Goal: Task Accomplishment & Management: Manage account settings

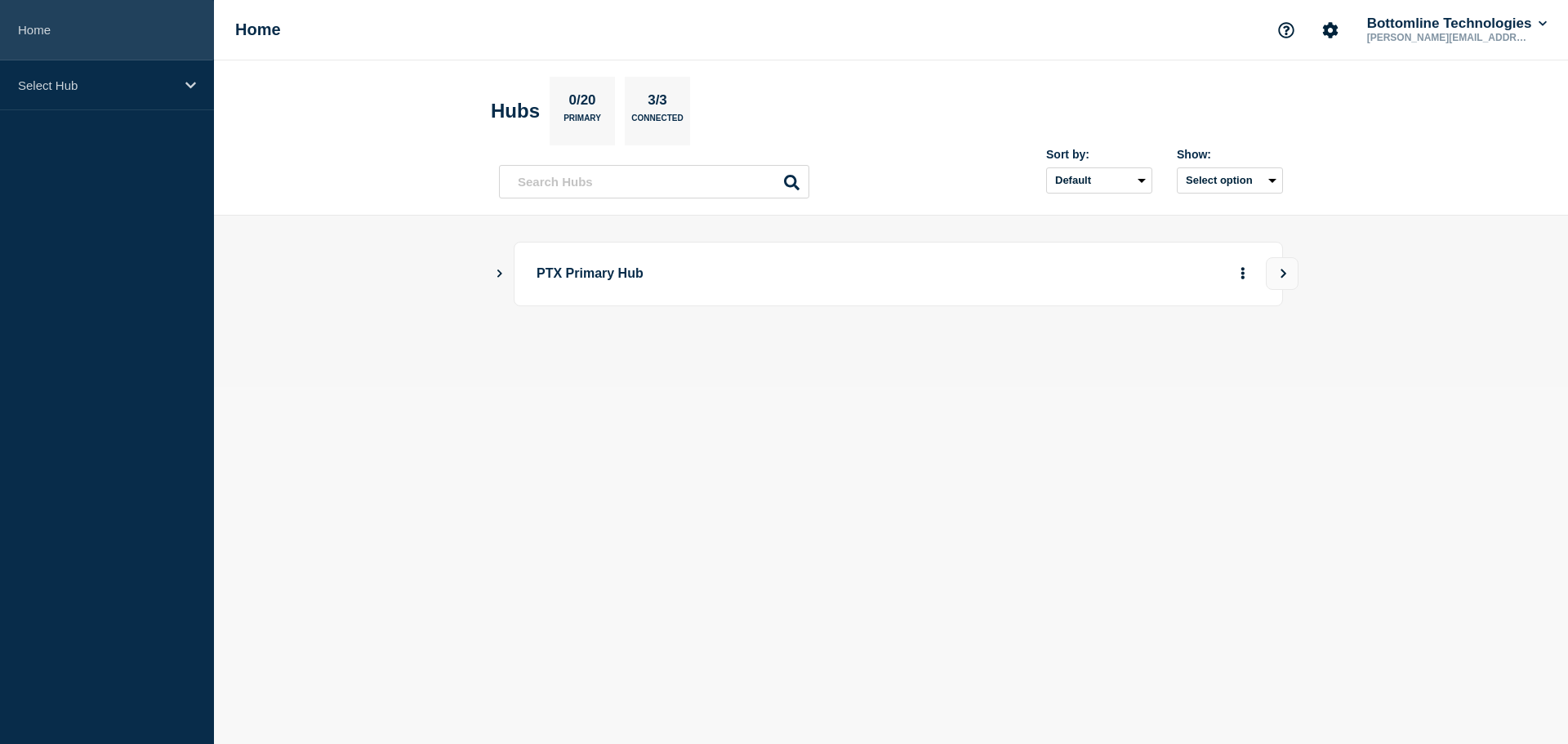
click at [81, 42] on link "Home" at bounding box center [107, 30] width 214 height 61
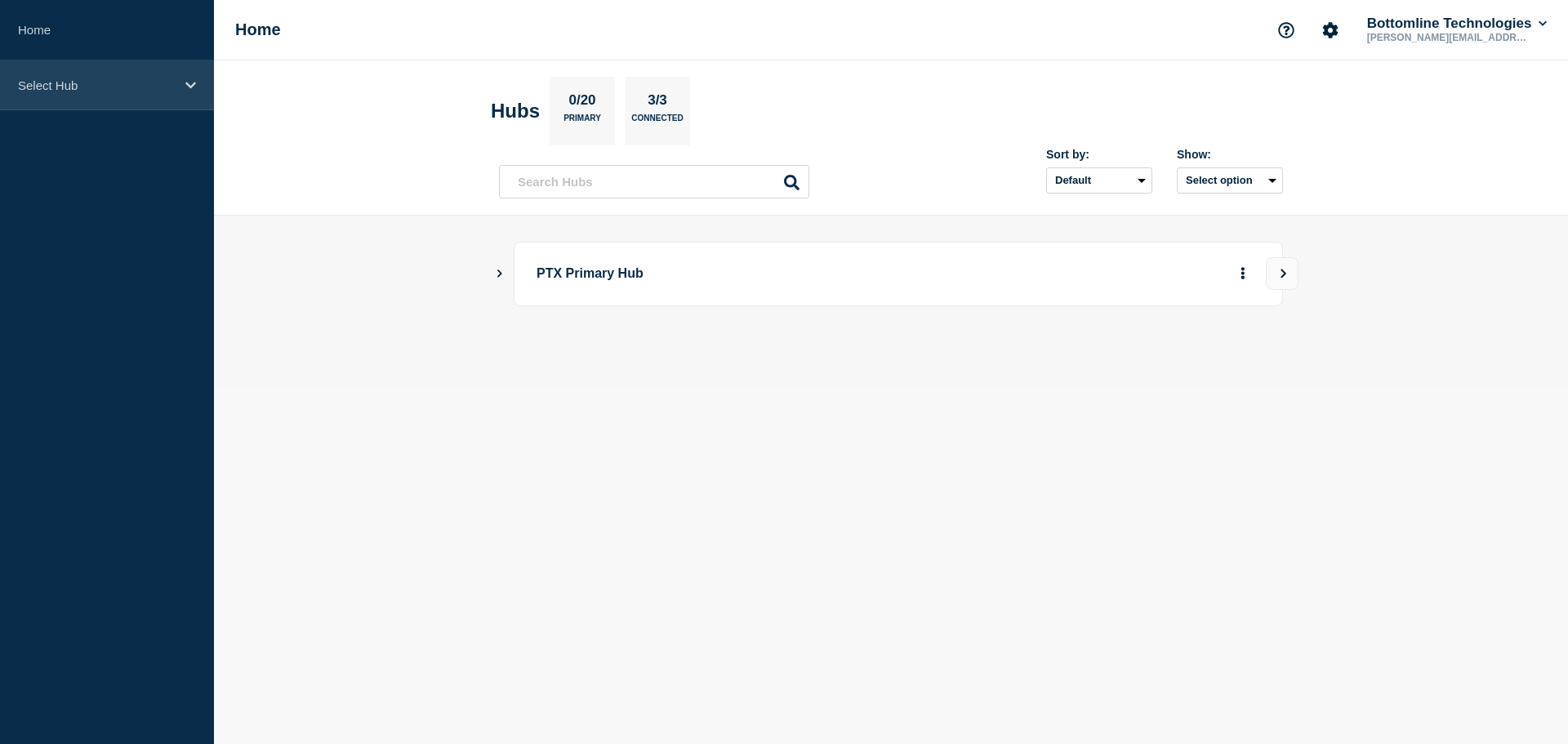
click at [81, 85] on p "Select Hub" at bounding box center [96, 85] width 156 height 14
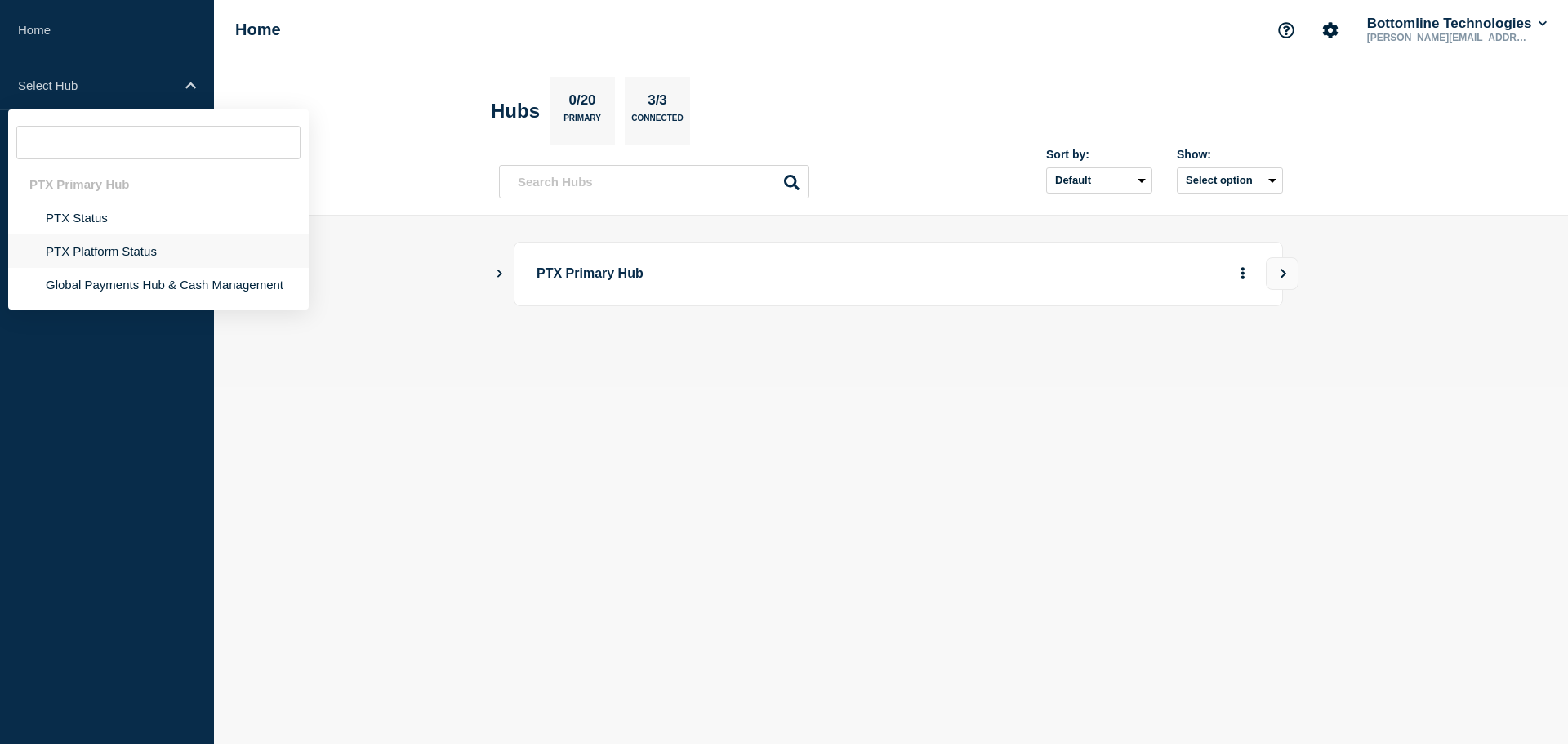
click at [91, 268] on li "PTX Platform Status" at bounding box center [158, 284] width 300 height 33
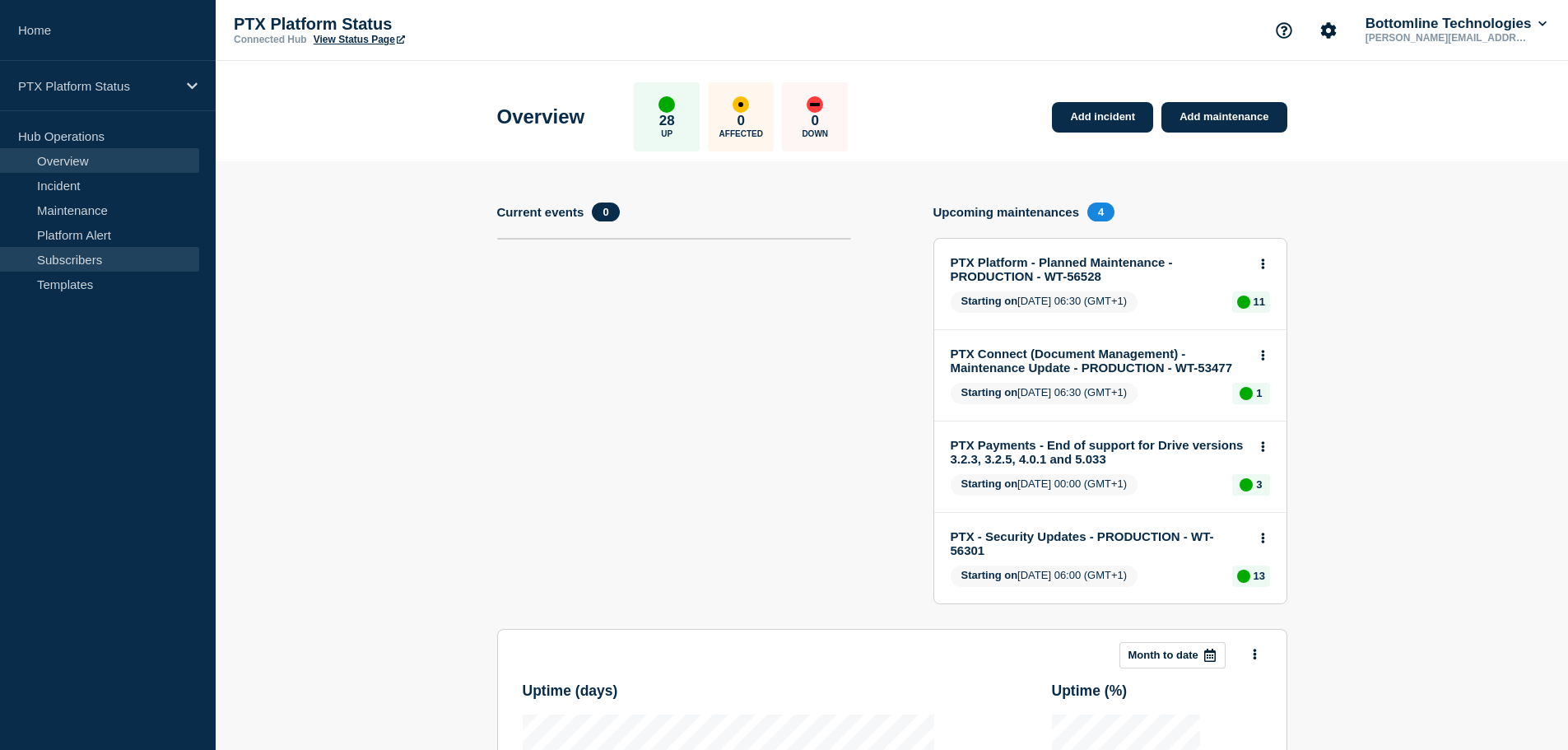
click at [88, 260] on link "Subscribers" at bounding box center [99, 260] width 200 height 25
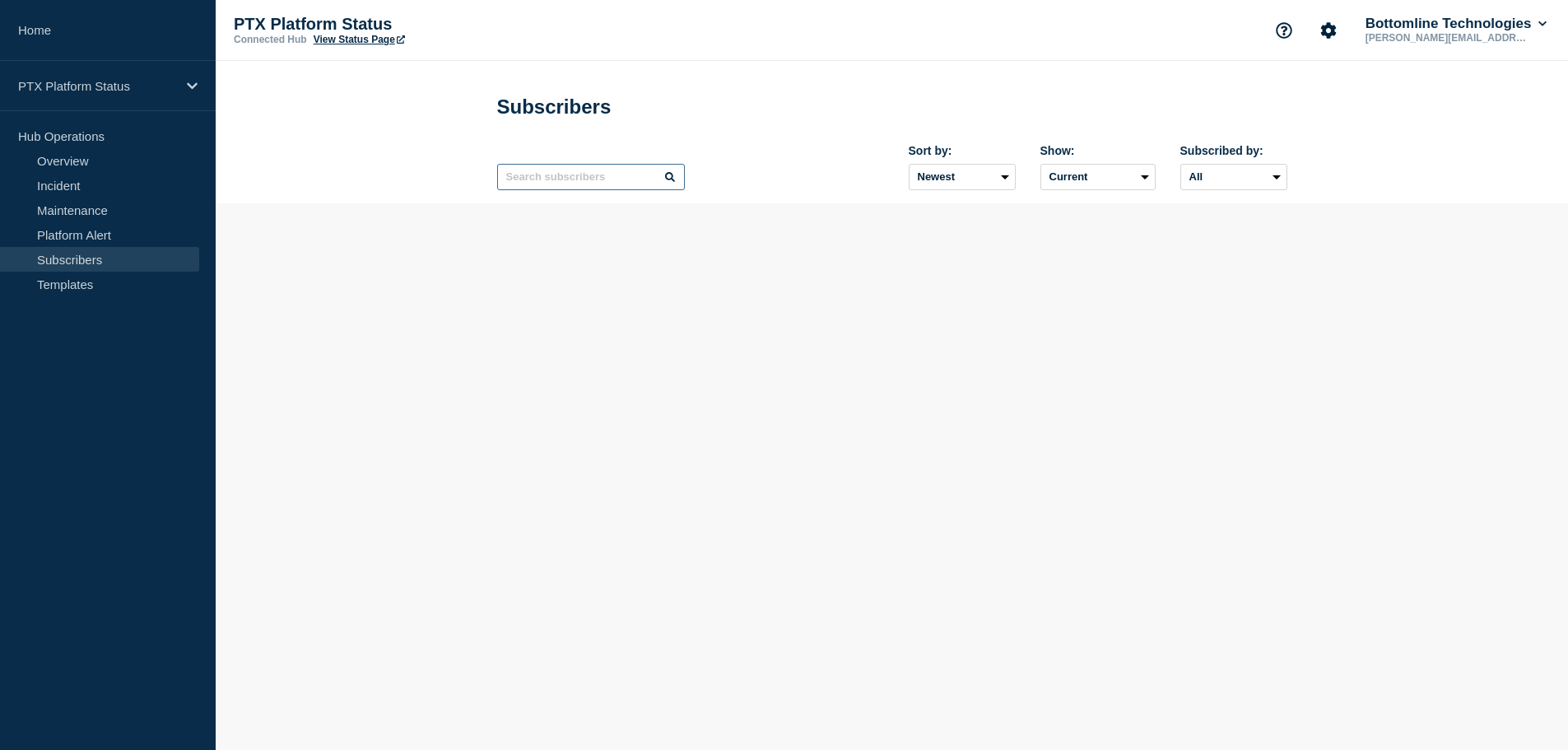
click at [555, 176] on input "text" at bounding box center [591, 178] width 187 height 27
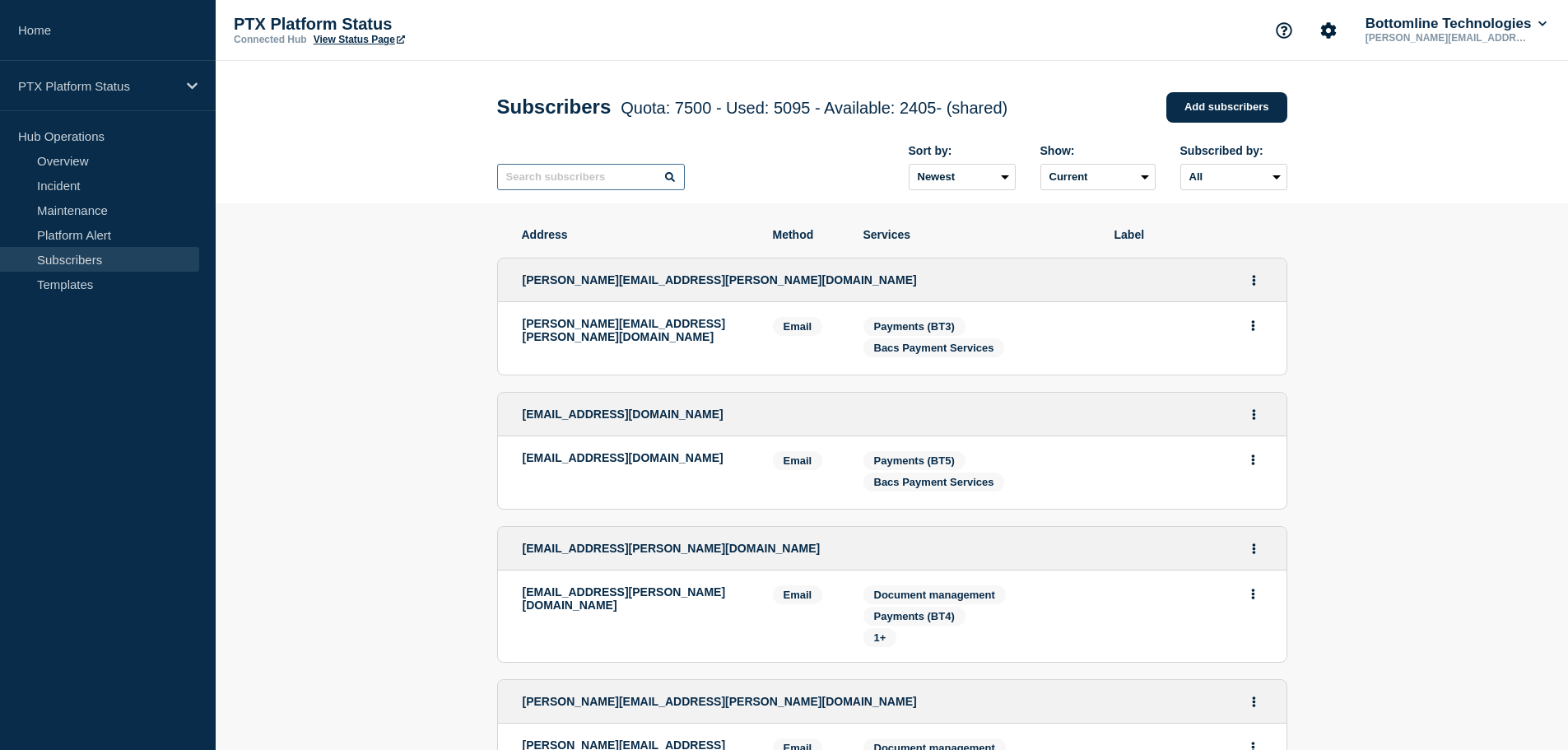
paste input "[EMAIL_ADDRESS][PERSON_NAME][DOMAIN_NAME]"
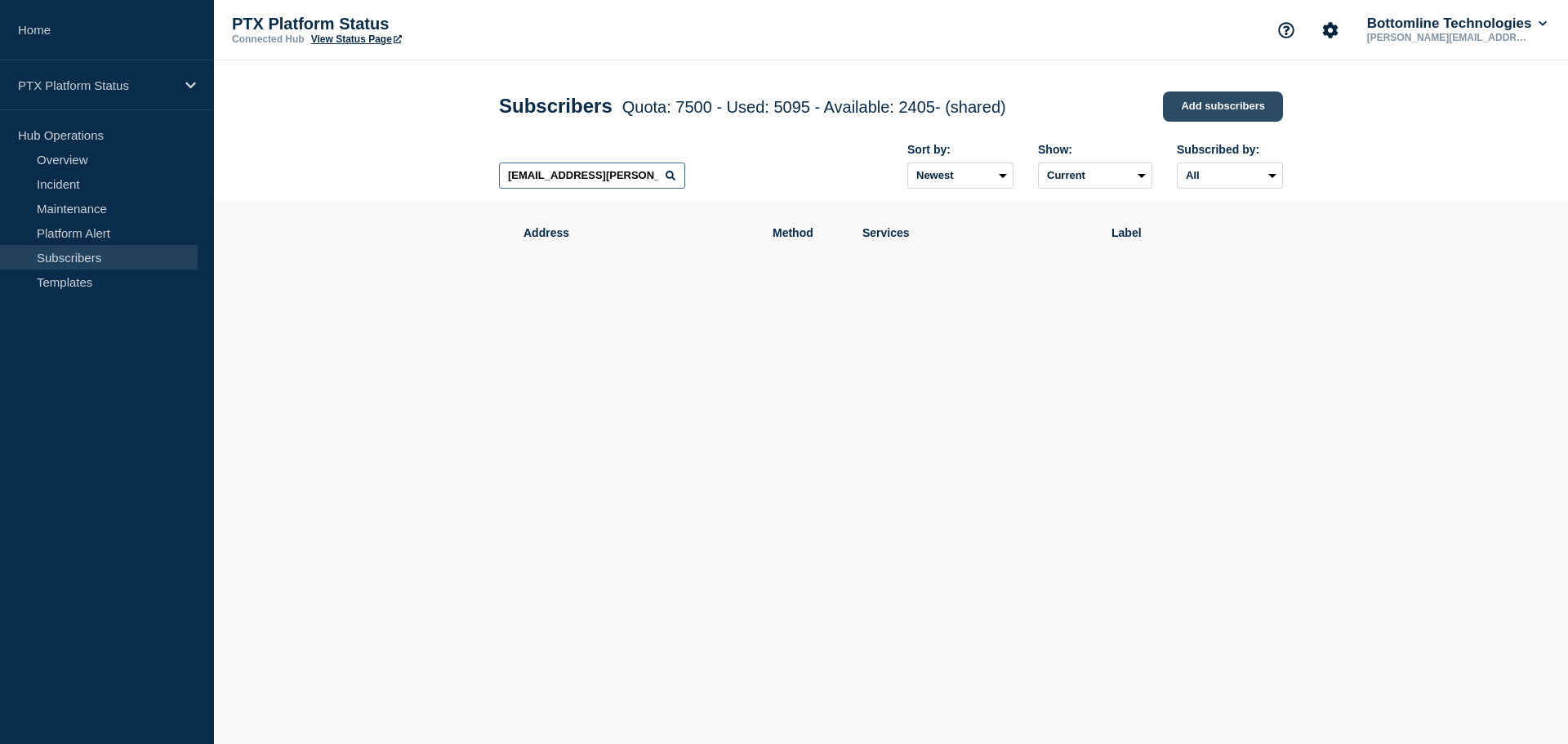
type input "[EMAIL_ADDRESS][PERSON_NAME][DOMAIN_NAME]"
click at [1210, 98] on link "Add subscribers" at bounding box center [1222, 107] width 120 height 30
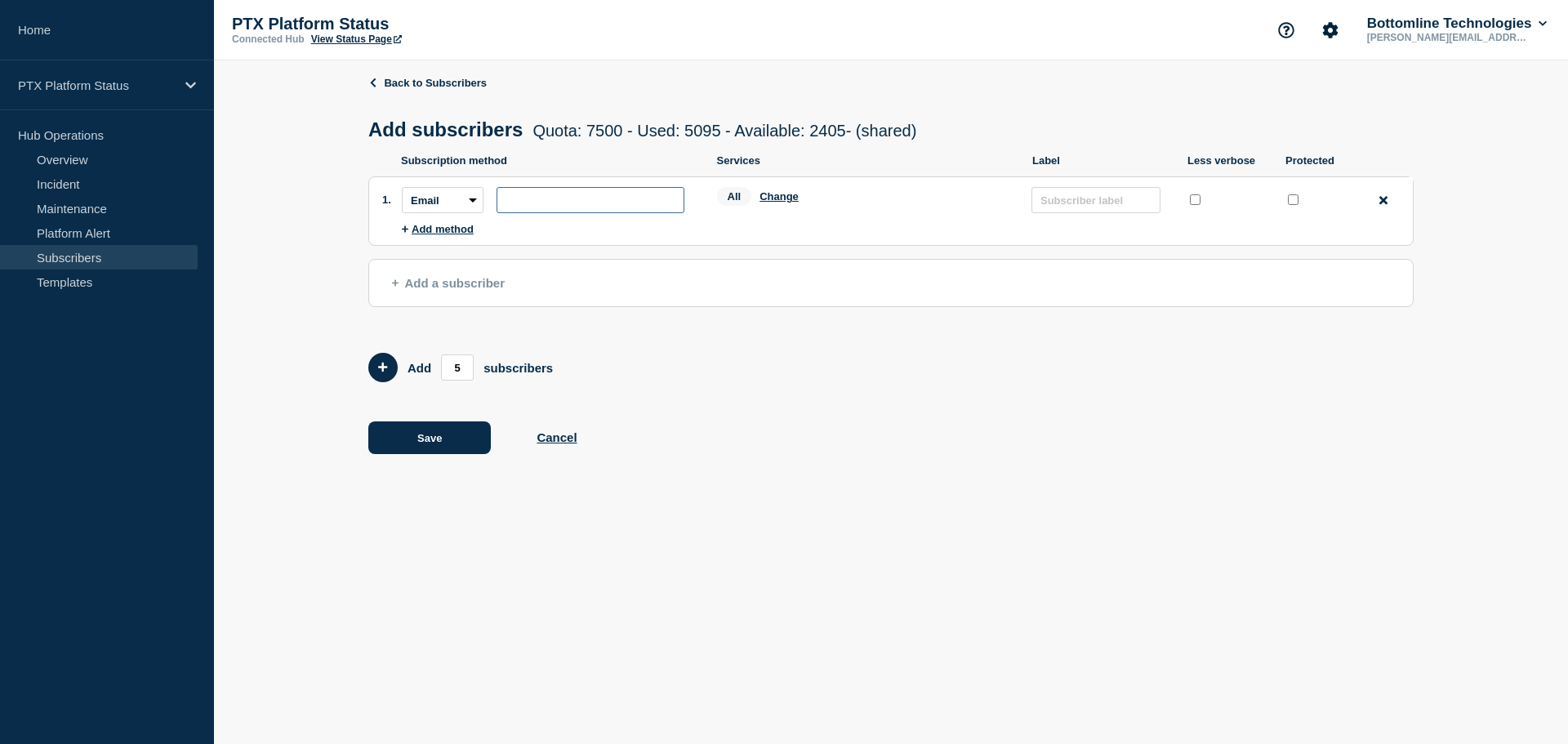
click at [558, 210] on input "subscription-address" at bounding box center [590, 200] width 188 height 27
paste input "[EMAIL_ADDRESS][PERSON_NAME][DOMAIN_NAME]"
type input "[EMAIL_ADDRESS][PERSON_NAME][DOMAIN_NAME]"
click at [1296, 204] on input "protected checkbox" at bounding box center [1292, 199] width 10 height 10
checkbox input "true"
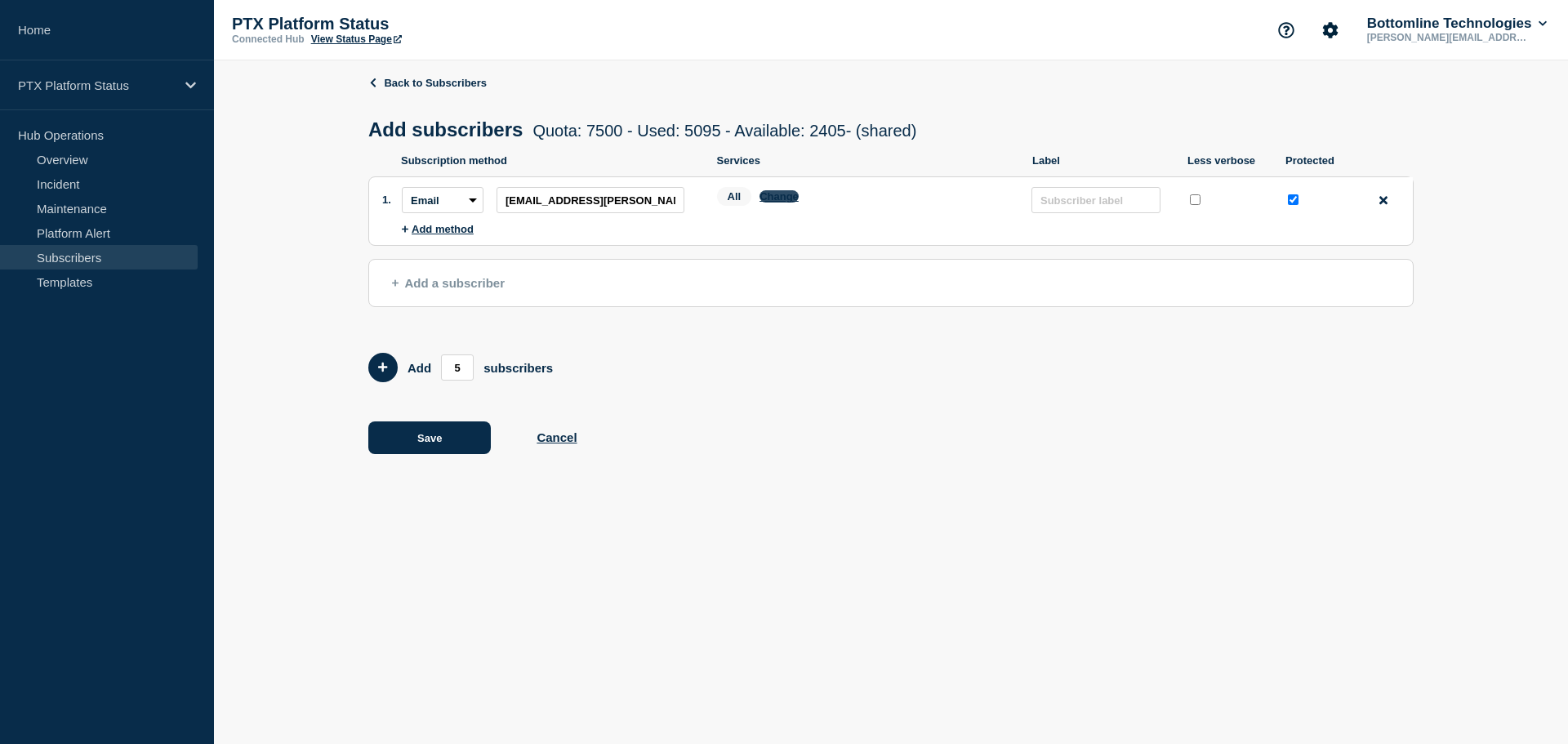
click at [775, 201] on button "Change" at bounding box center [778, 196] width 39 height 12
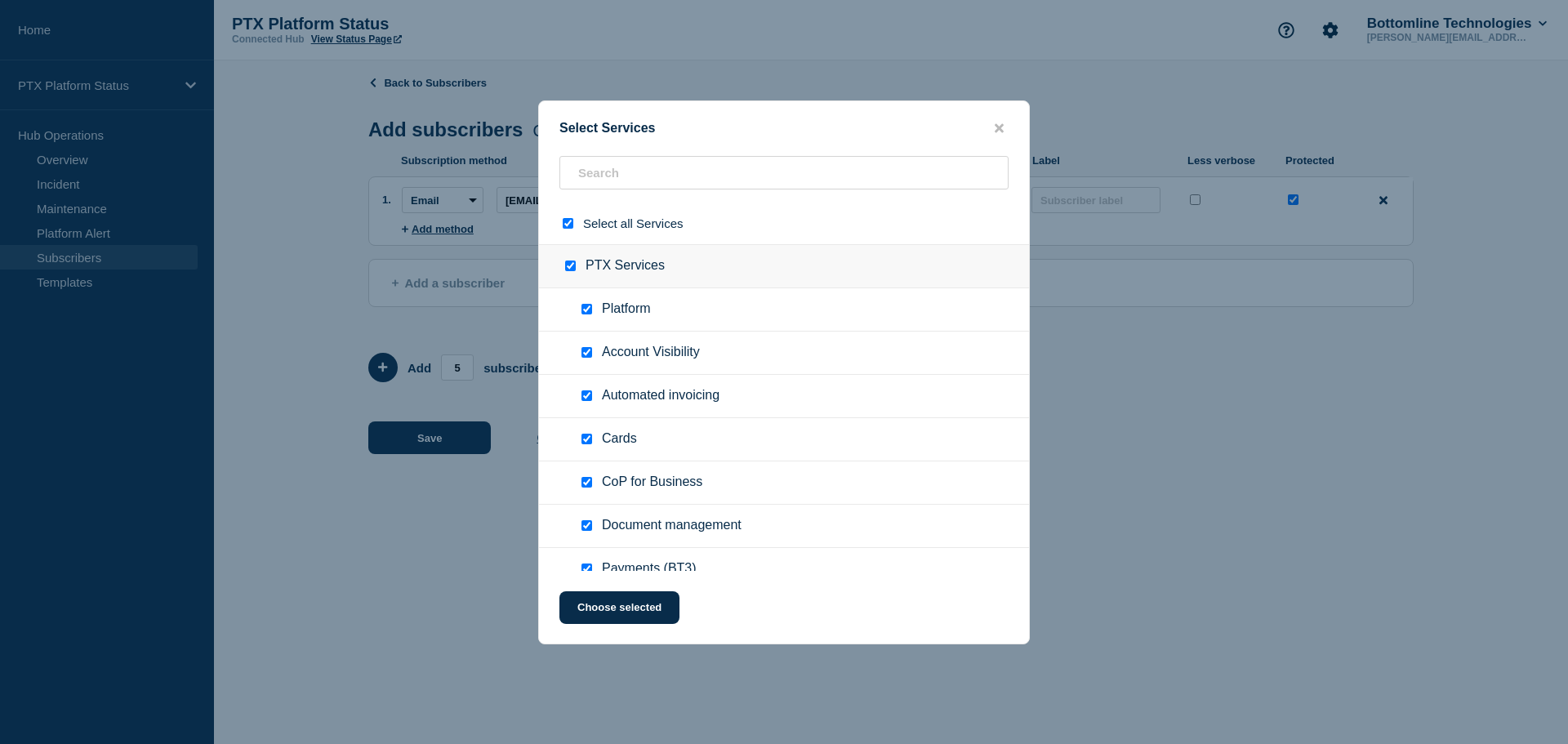
click at [562, 223] on div at bounding box center [570, 224] width 24 height 15
click at [567, 222] on input "select all checkbox" at bounding box center [568, 223] width 10 height 10
checkbox input "false"
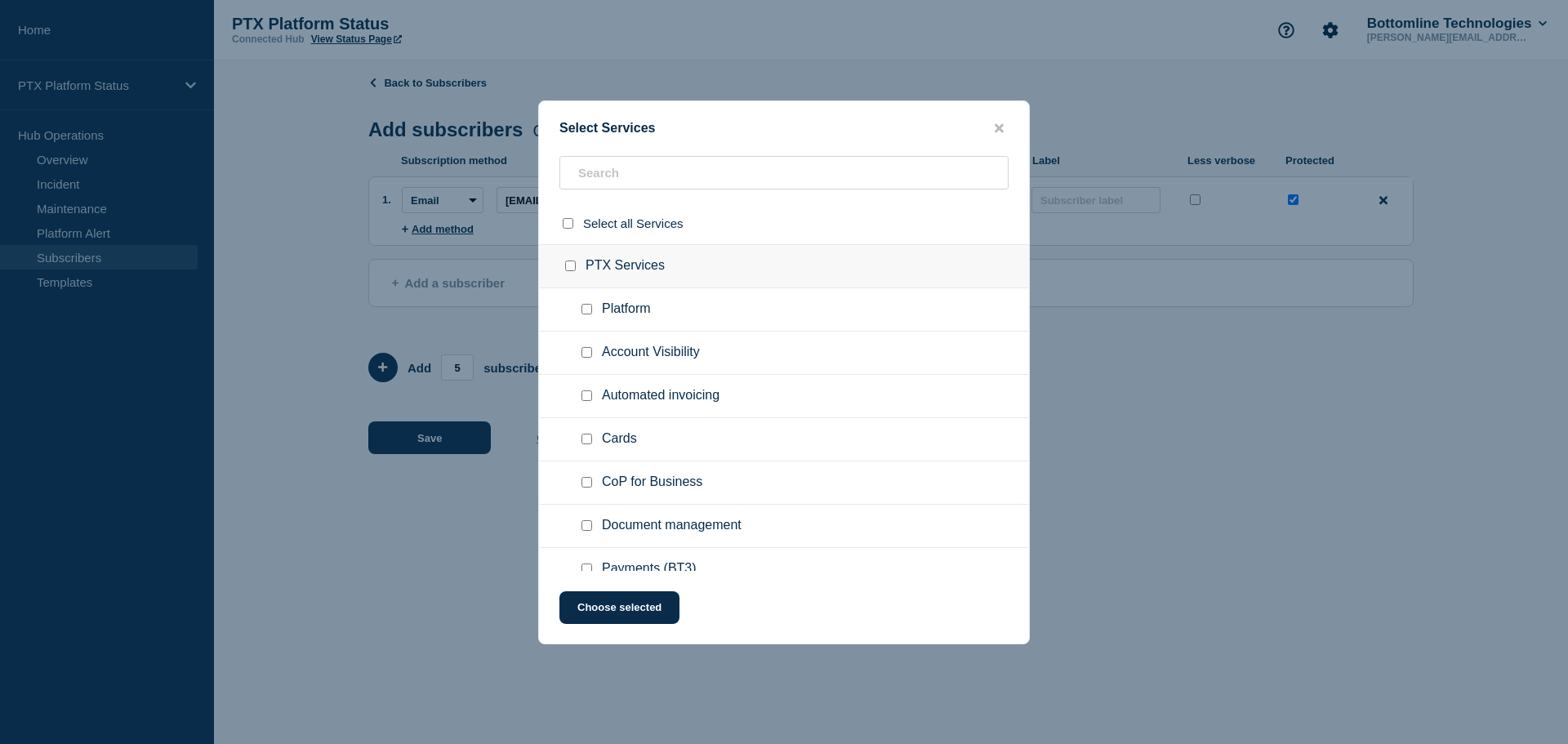
checkbox input "false"
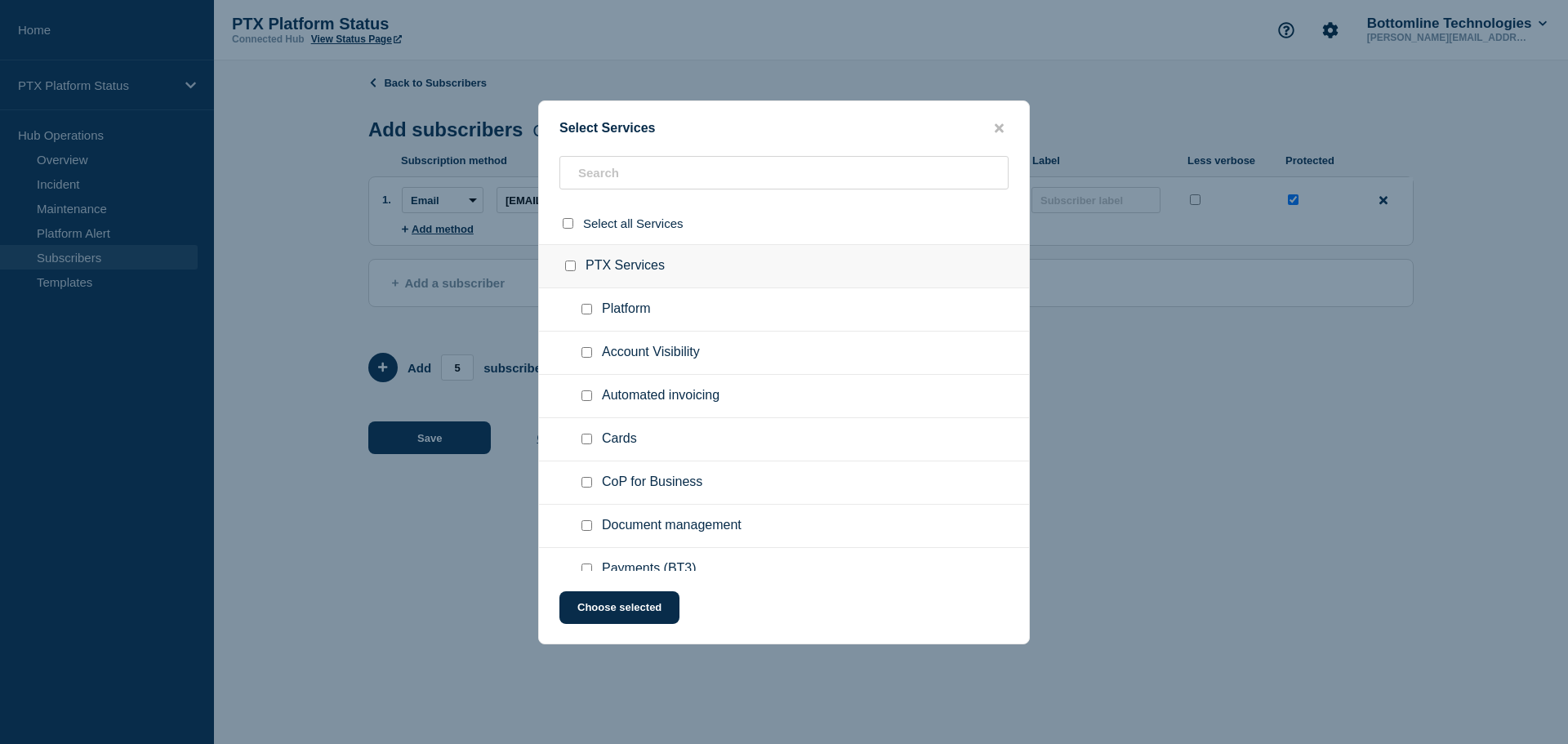
checkbox input "false"
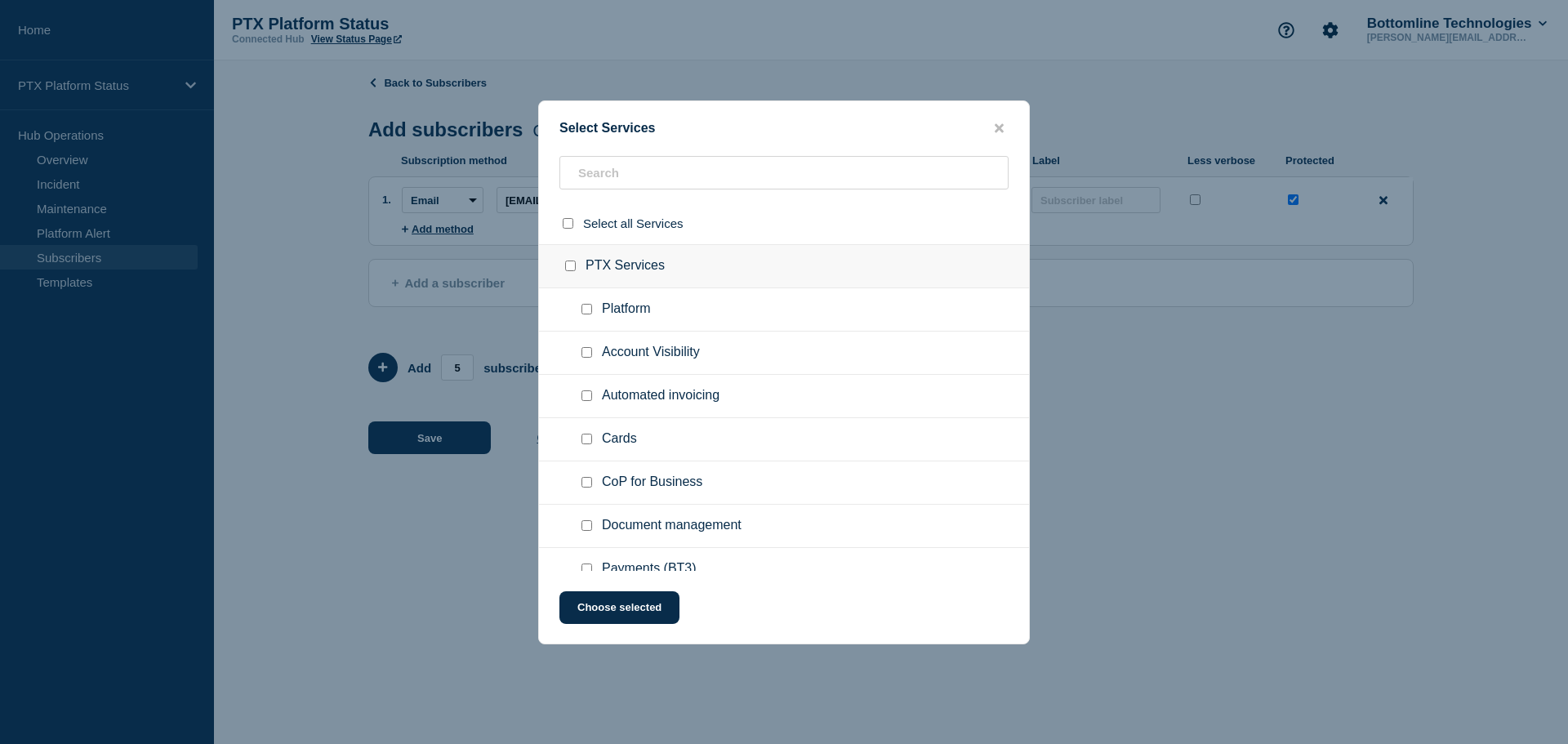
checkbox input "false"
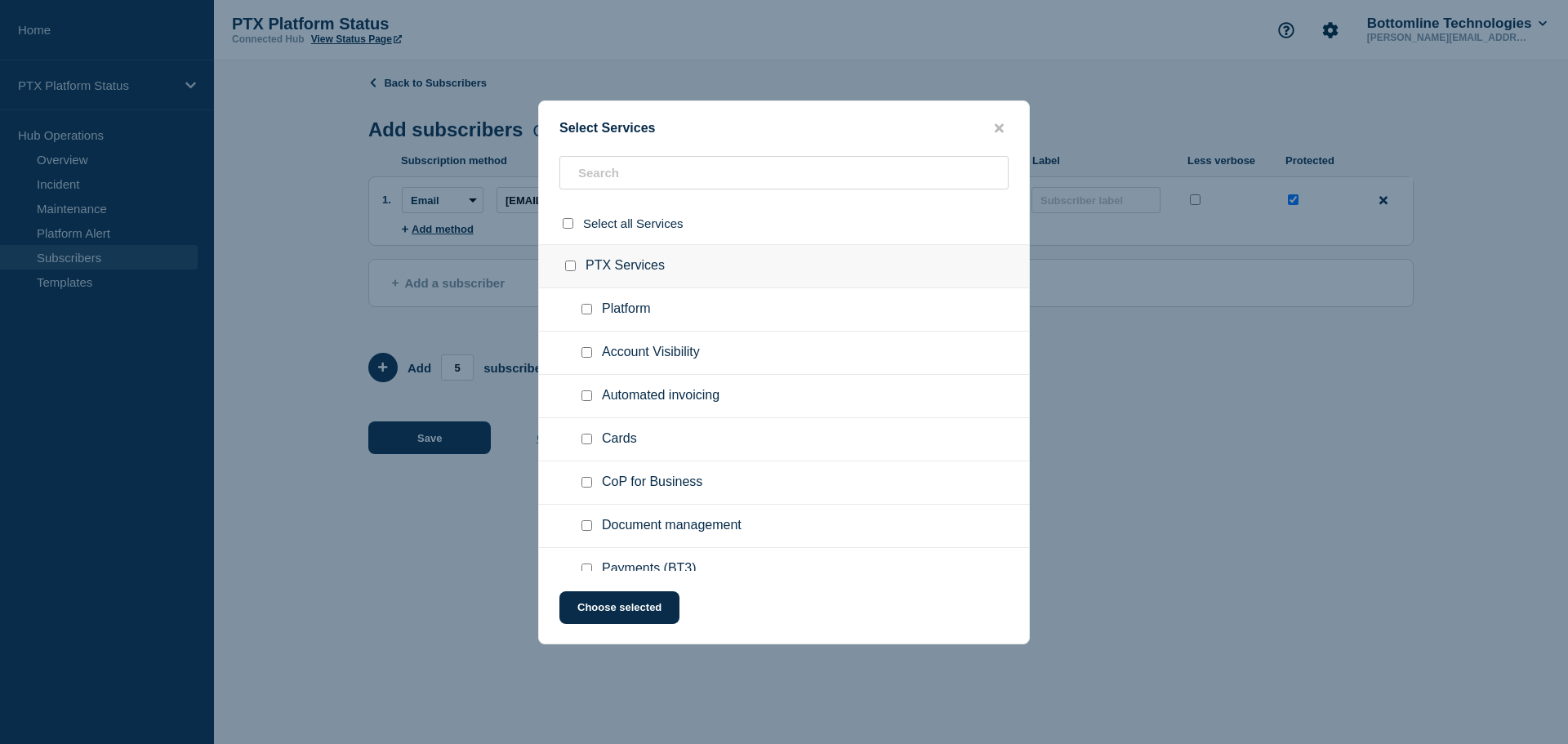
checkbox input "false"
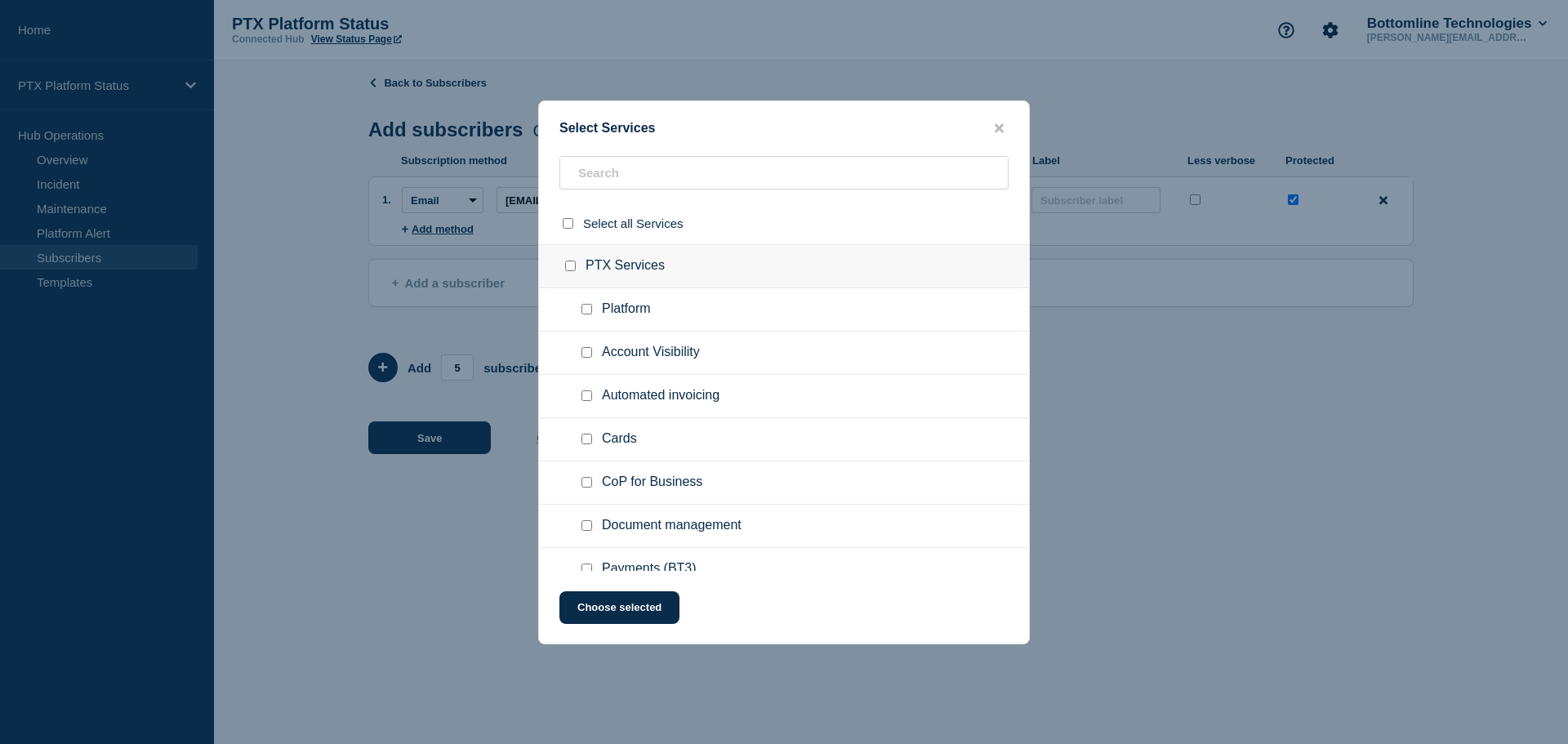
checkbox input "false"
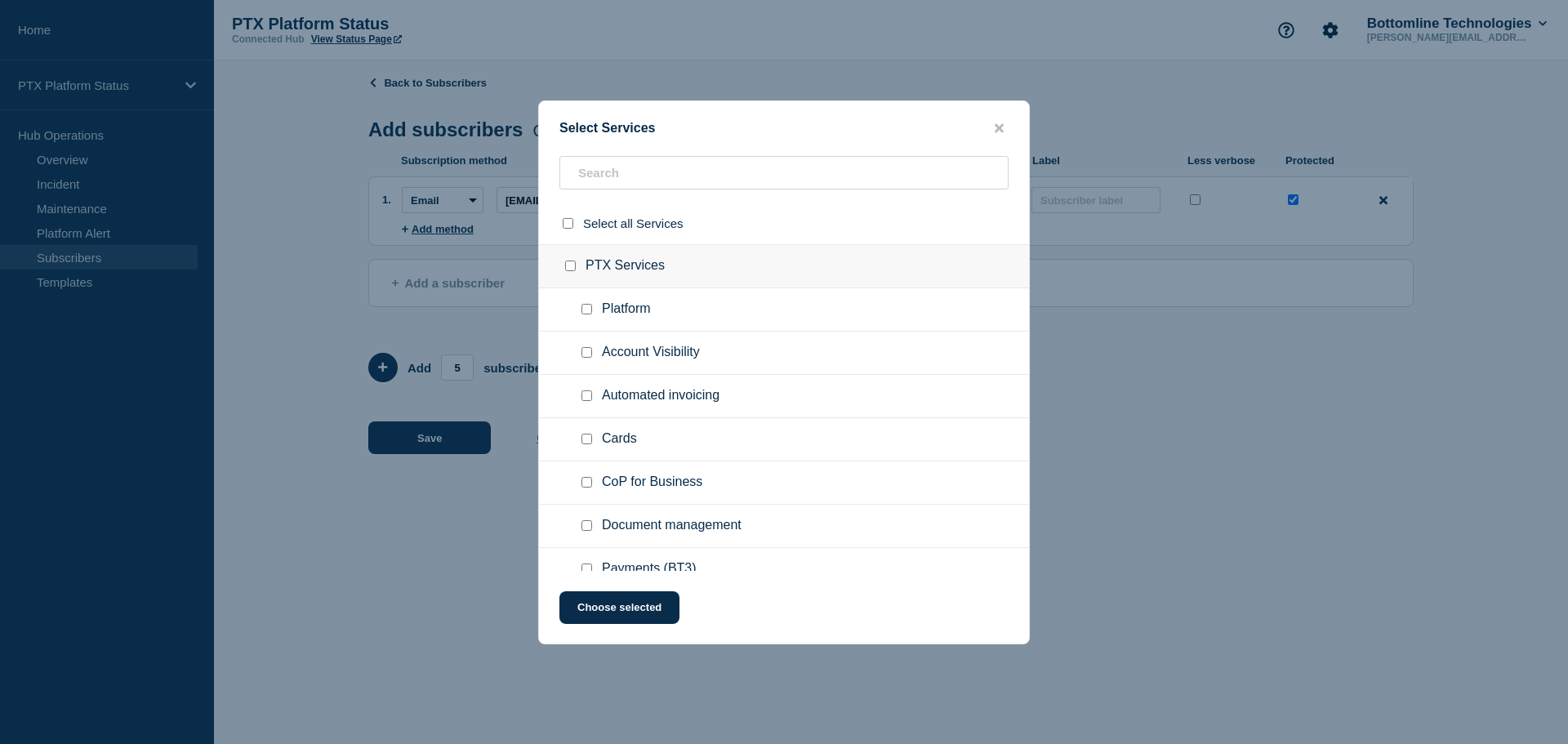
checkbox input "false"
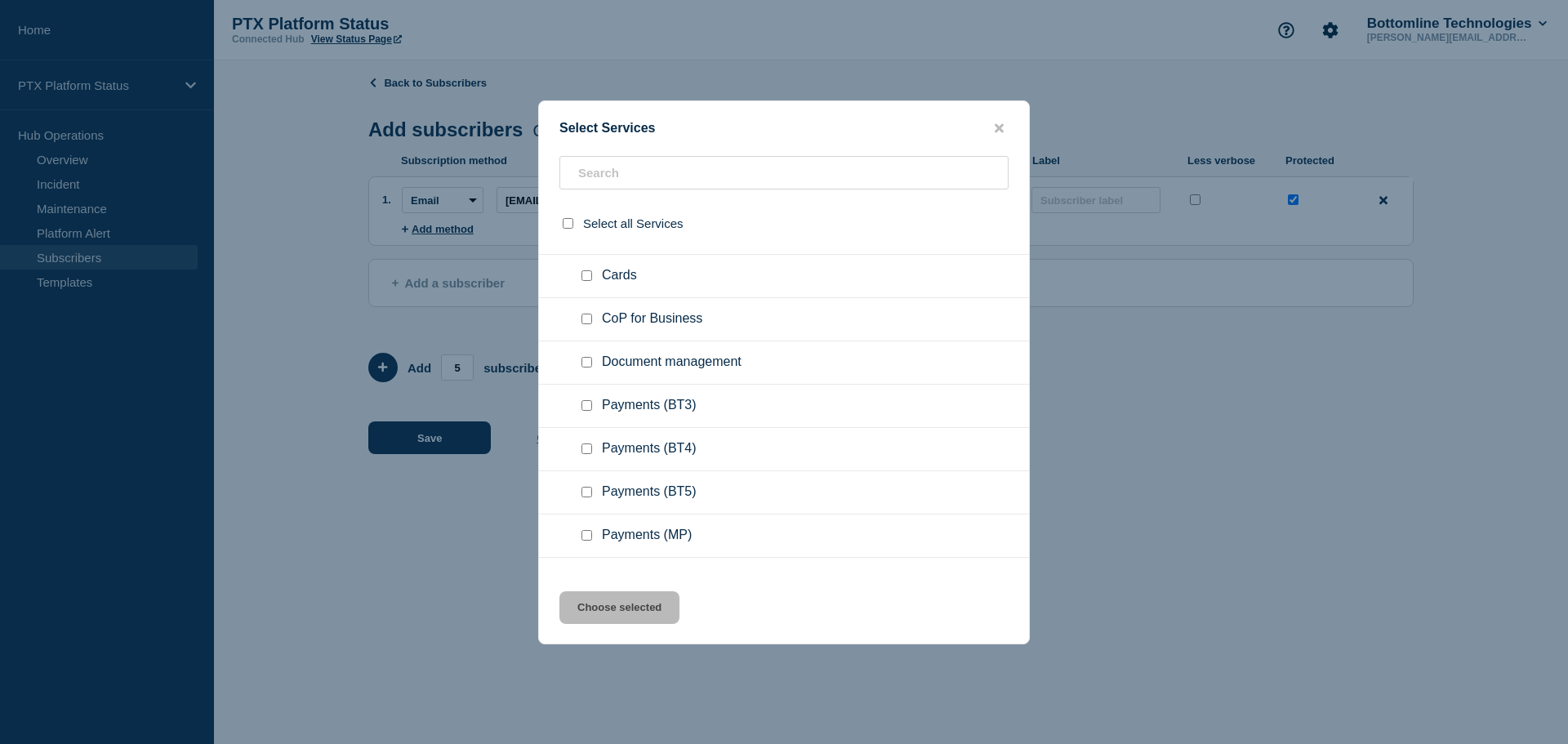
click at [591, 410] on input "Payments (BT3) checkbox" at bounding box center [586, 405] width 10 height 10
checkbox input "true"
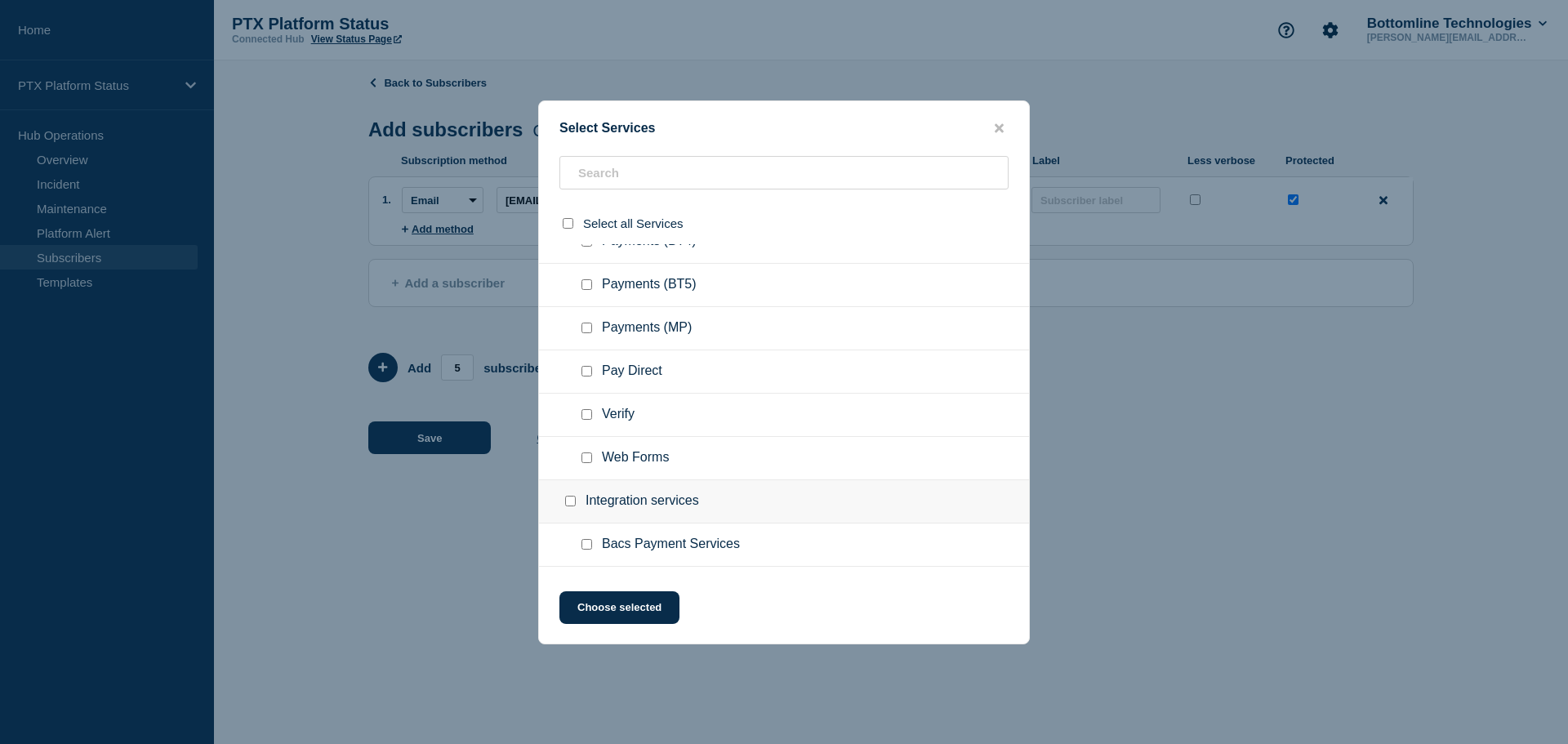
scroll to position [408, 0]
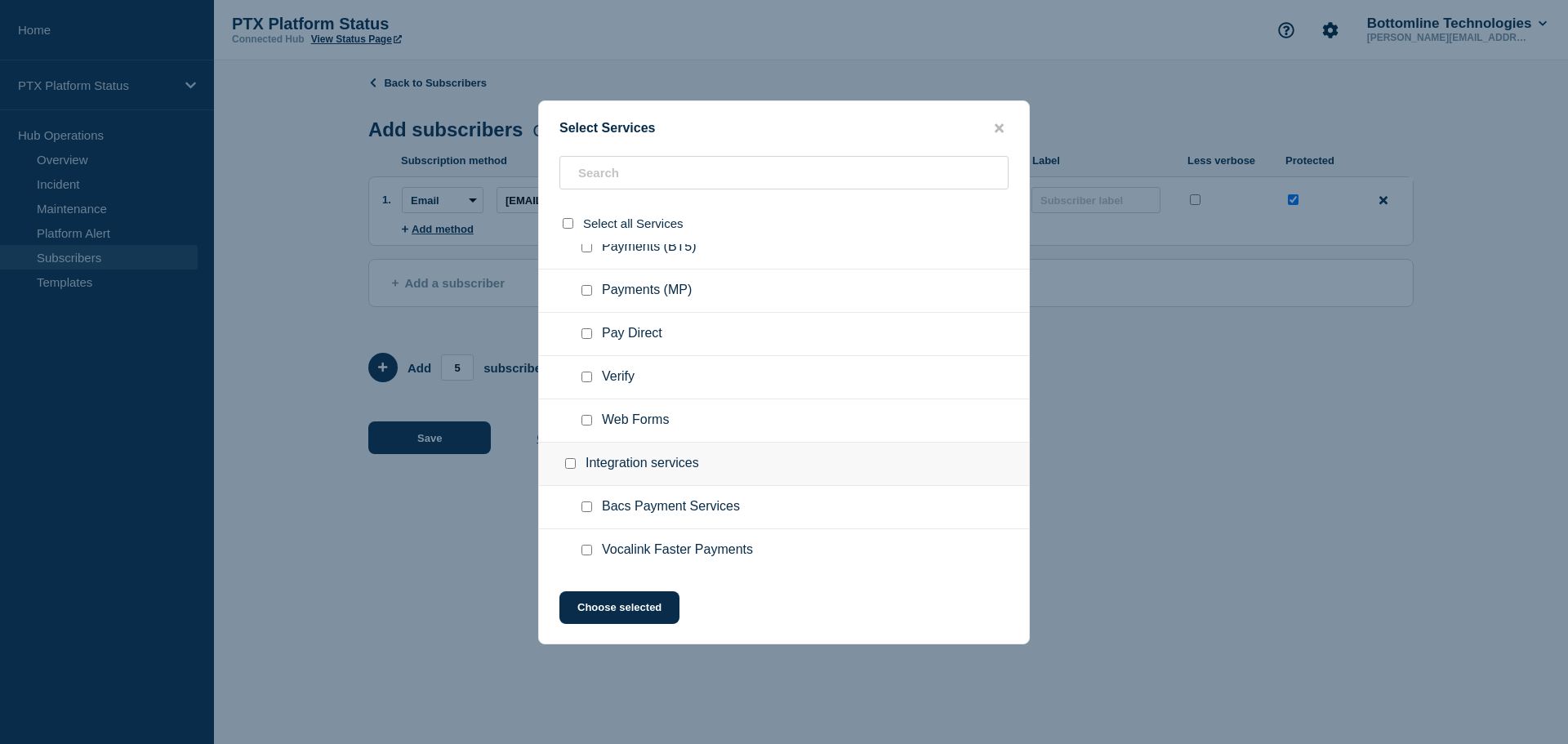
click at [586, 510] on input "Bacs Payment Services checkbox" at bounding box center [586, 506] width 10 height 10
checkbox input "true"
click at [598, 610] on button "Choose selected" at bounding box center [619, 608] width 120 height 32
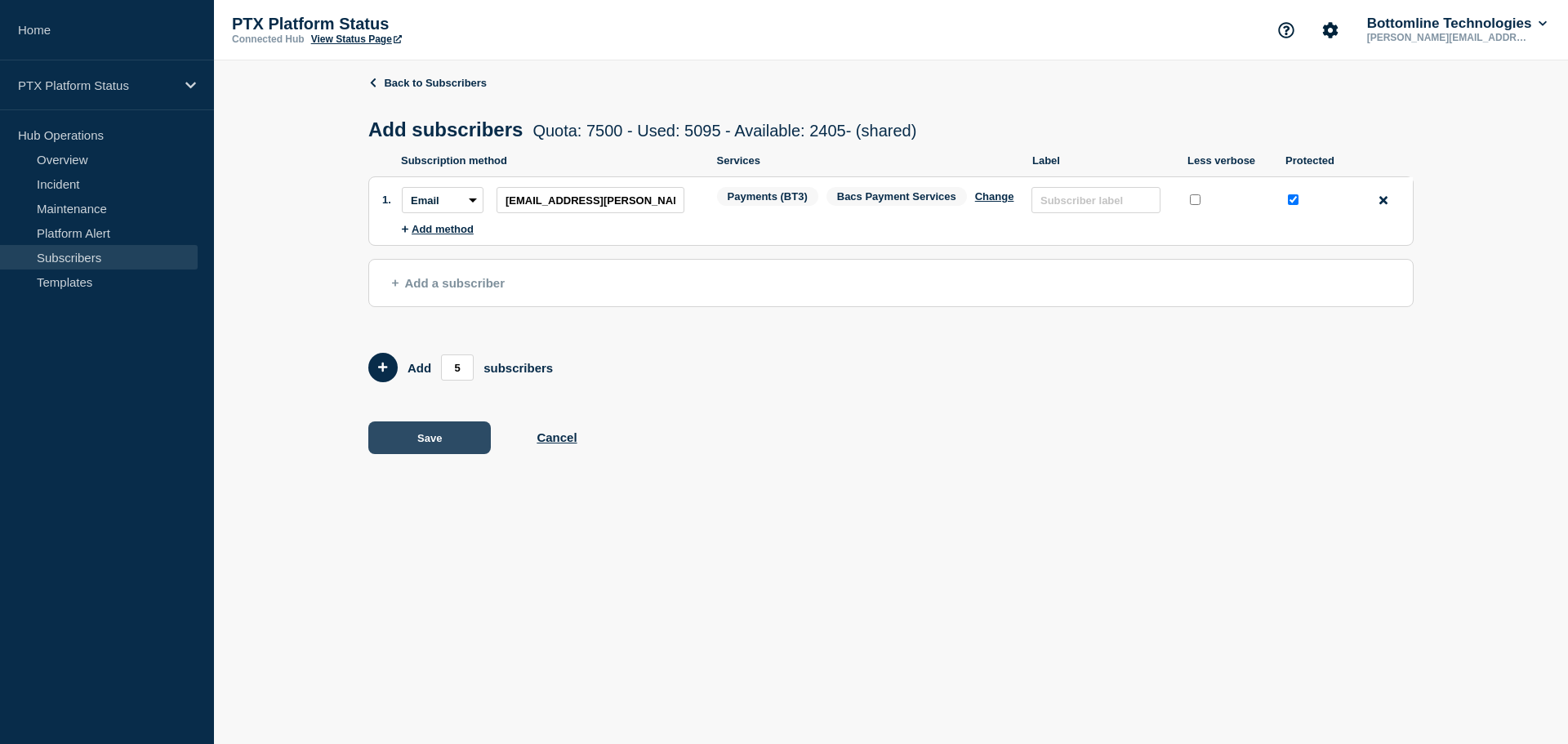
click at [408, 446] on button "Save" at bounding box center [429, 438] width 122 height 32
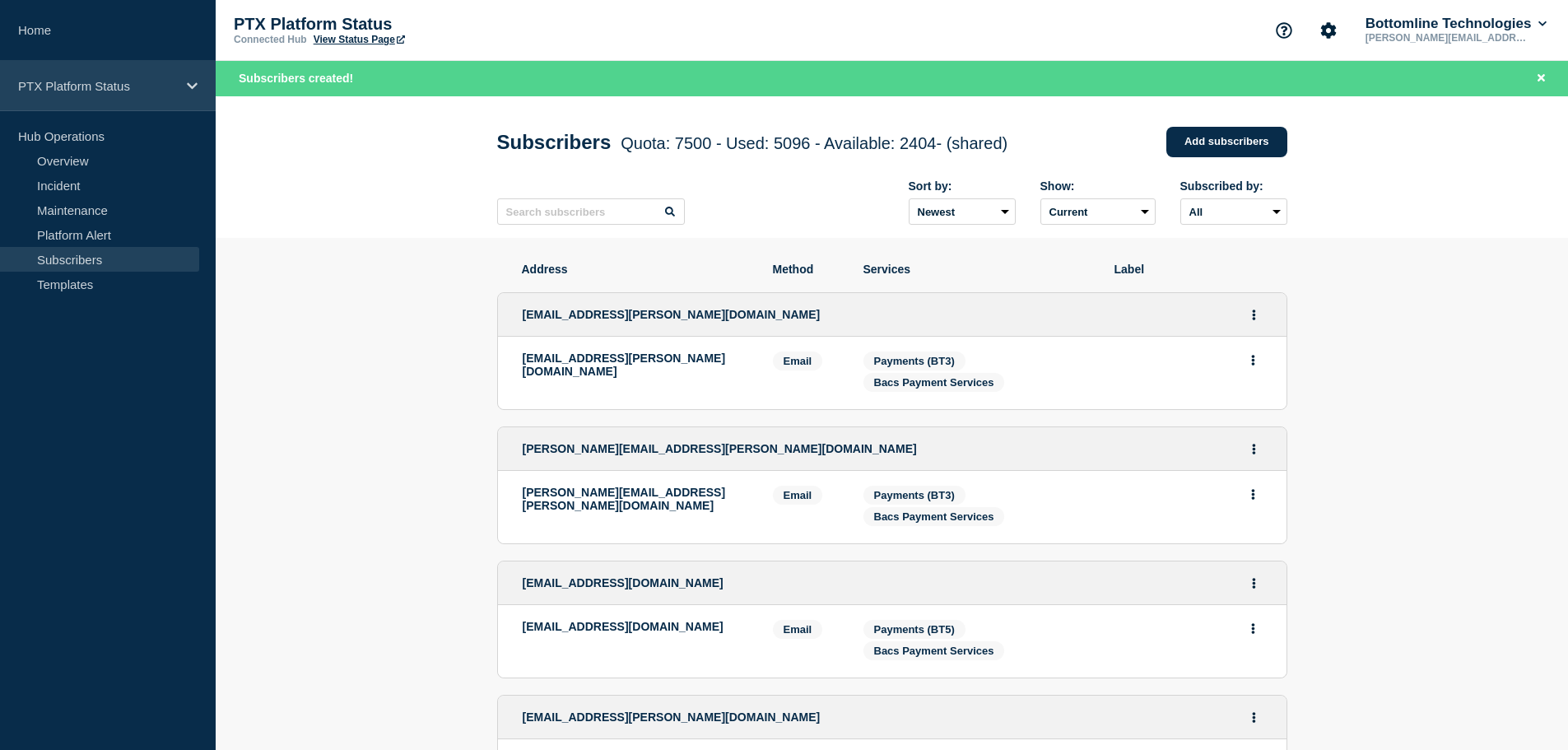
click at [178, 87] on div "PTX Platform Status" at bounding box center [108, 86] width 216 height 51
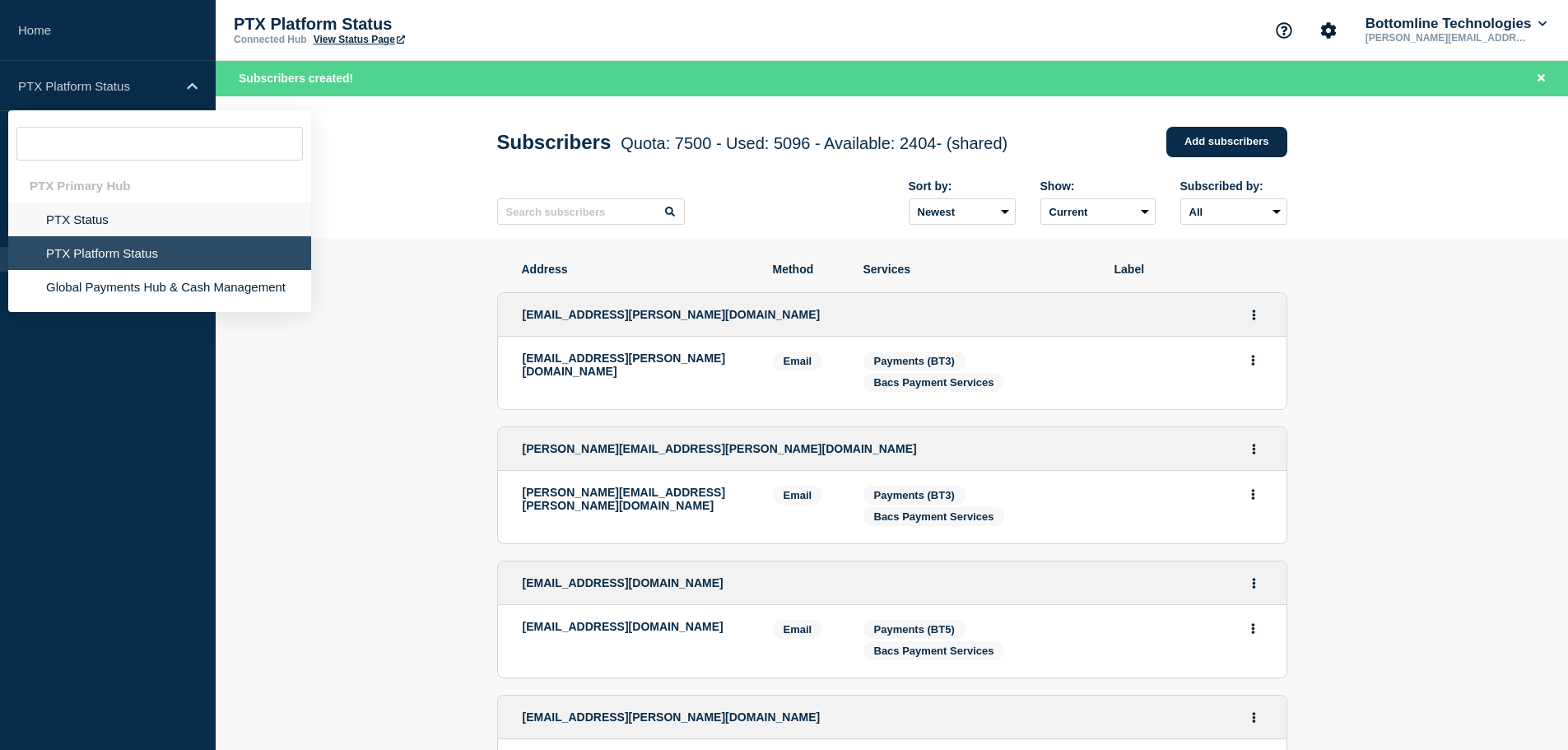
click at [102, 236] on li "PTX Status" at bounding box center [159, 252] width 303 height 33
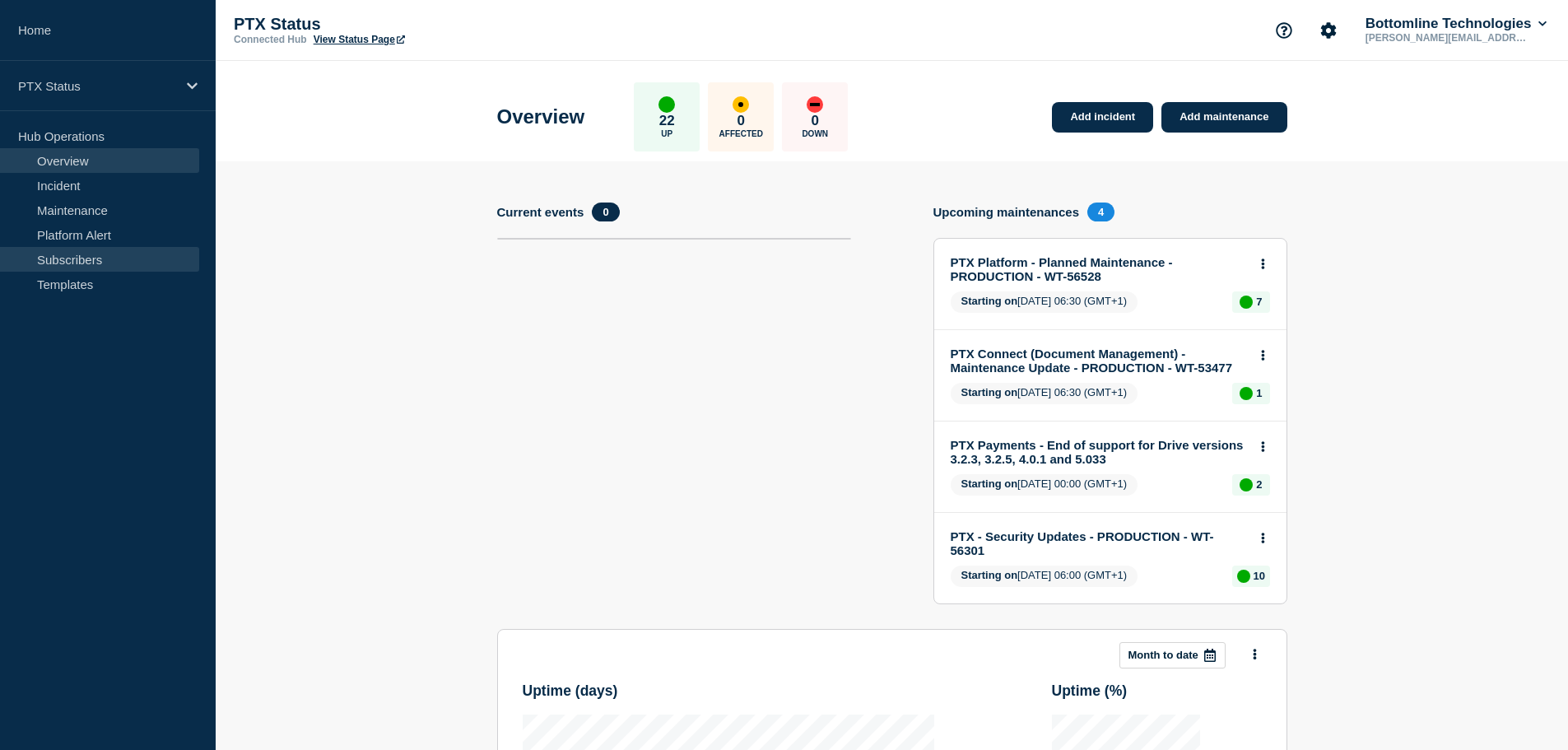
click at [63, 262] on link "Subscribers" at bounding box center [99, 260] width 200 height 25
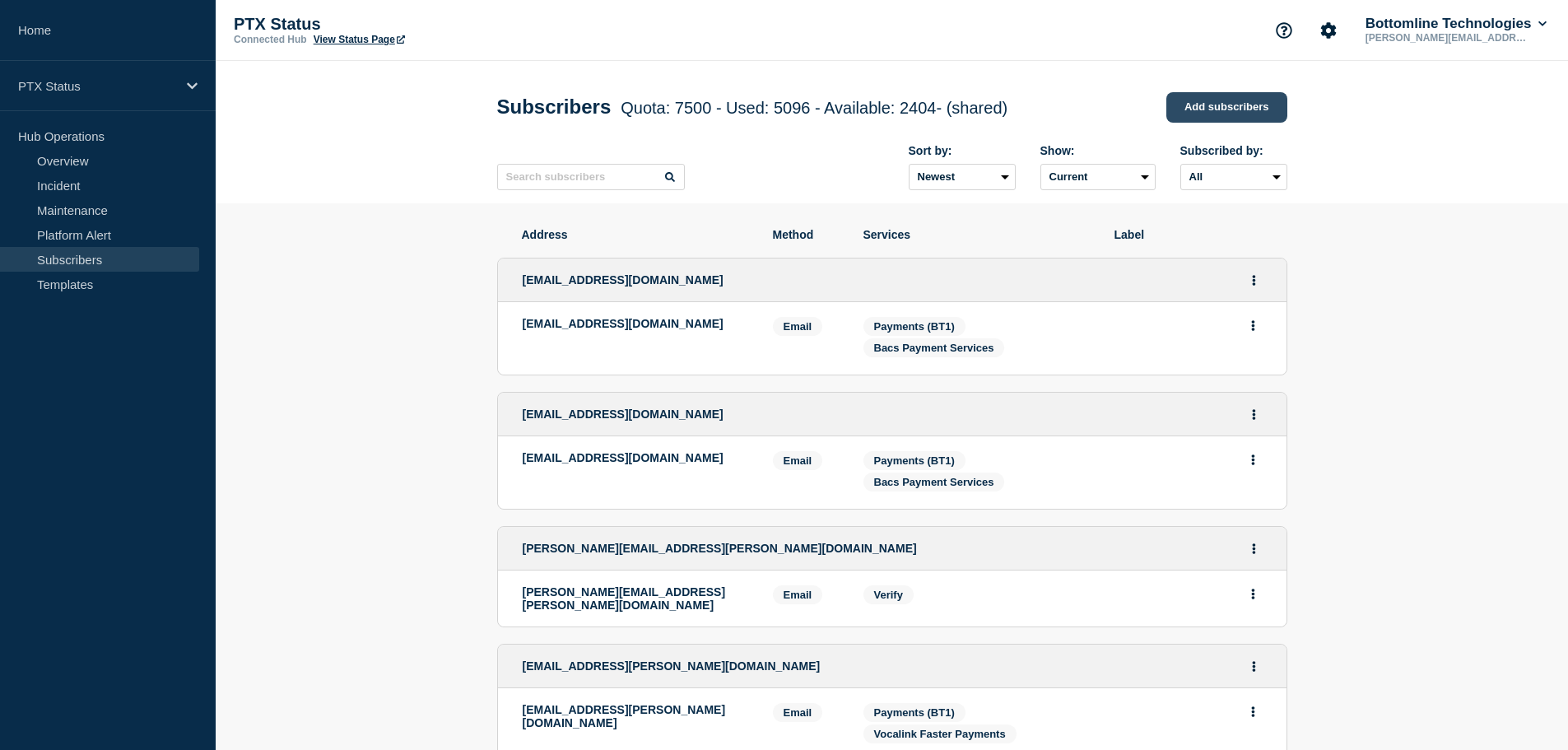
click at [1217, 116] on link "Add subscribers" at bounding box center [1226, 108] width 121 height 31
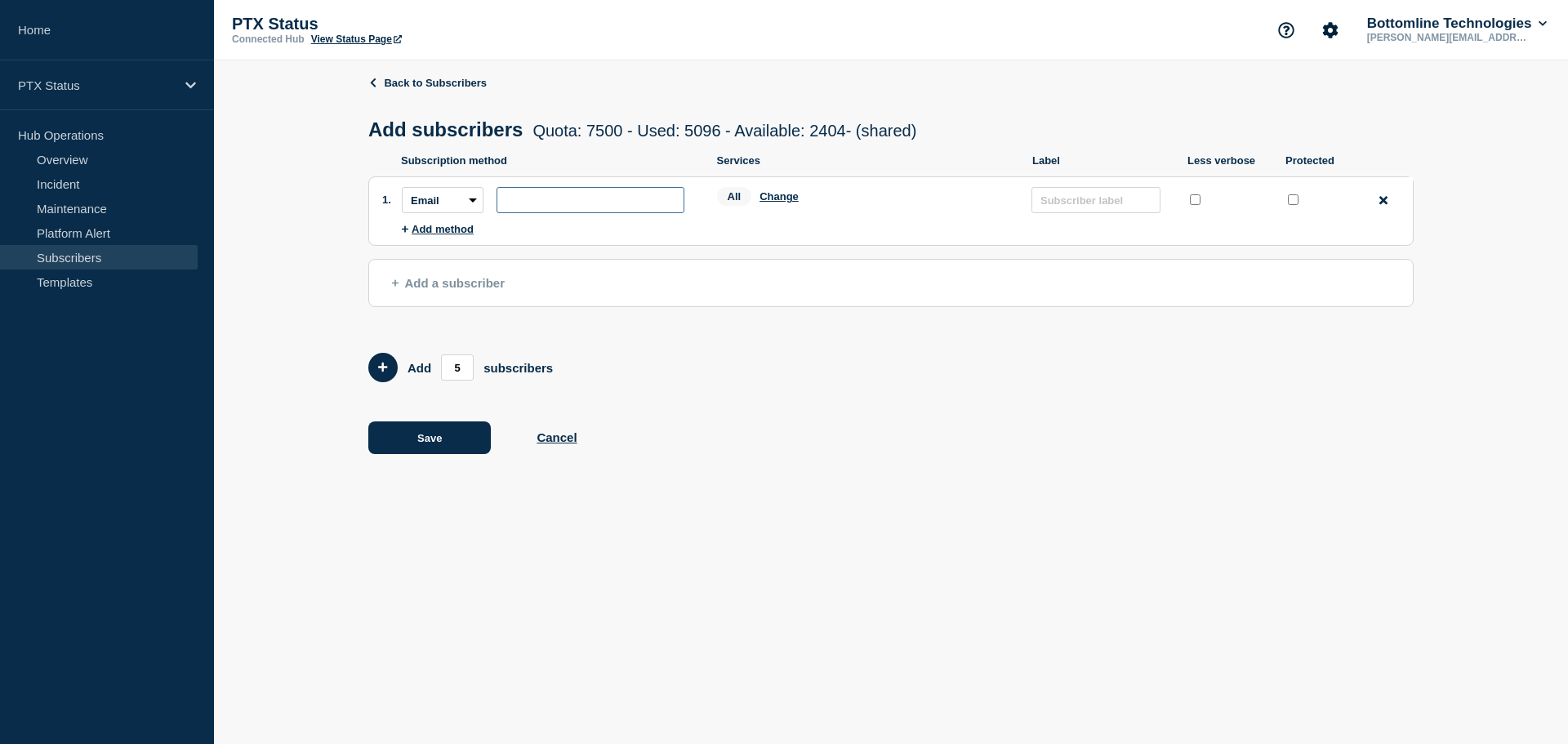
click at [559, 213] on input "subscription-address" at bounding box center [590, 200] width 188 height 27
paste input "[PERSON_NAME][EMAIL_ADDRESS][PERSON_NAME][DOMAIN_NAME]"
type input "[PERSON_NAME][EMAIL_ADDRESS][PERSON_NAME][DOMAIN_NAME]"
click at [1287, 203] on div at bounding box center [1292, 203] width 16 height 21
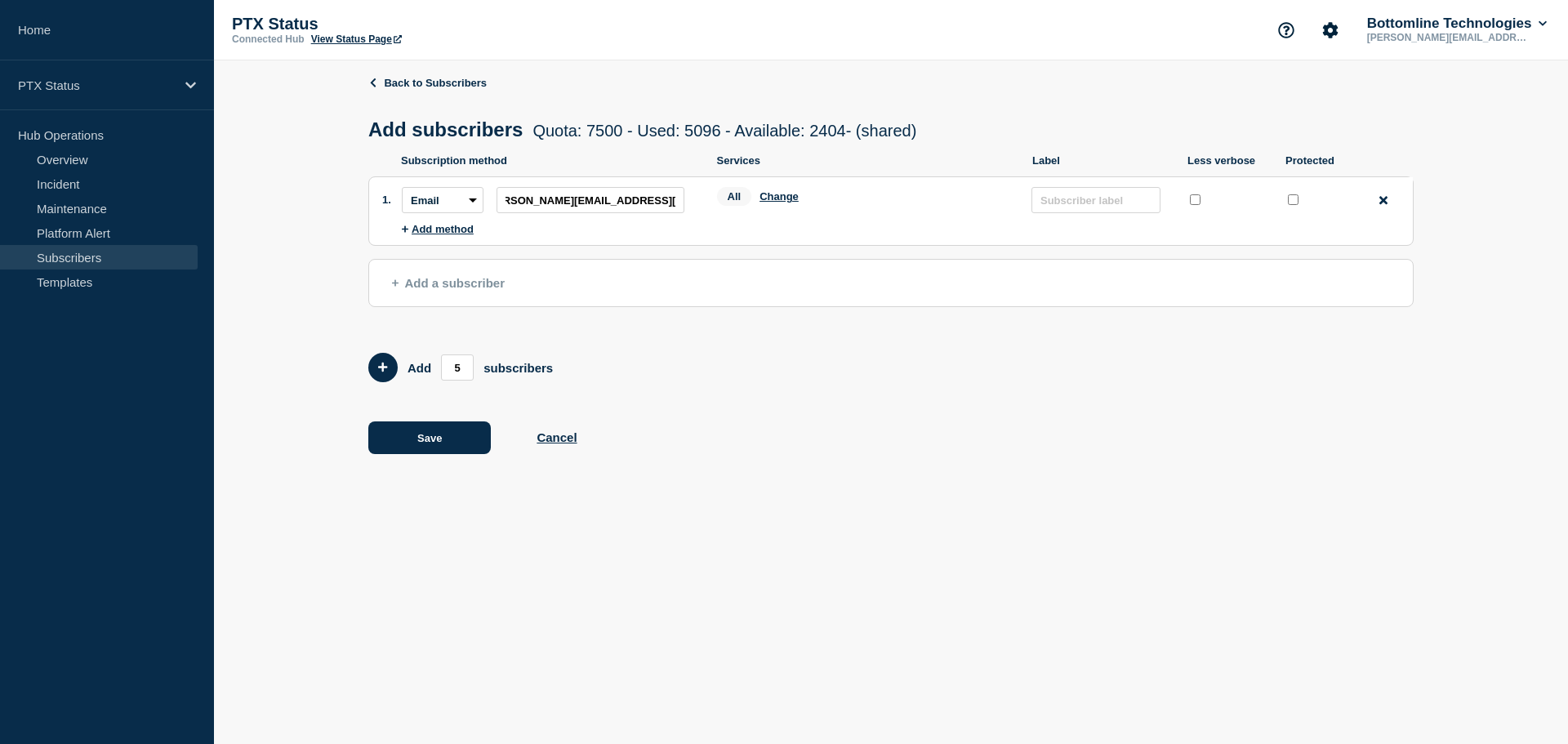
scroll to position [0, 0]
click at [1291, 203] on input "protected checkbox" at bounding box center [1292, 199] width 10 height 10
checkbox input "true"
click at [769, 201] on button "Change" at bounding box center [778, 196] width 39 height 12
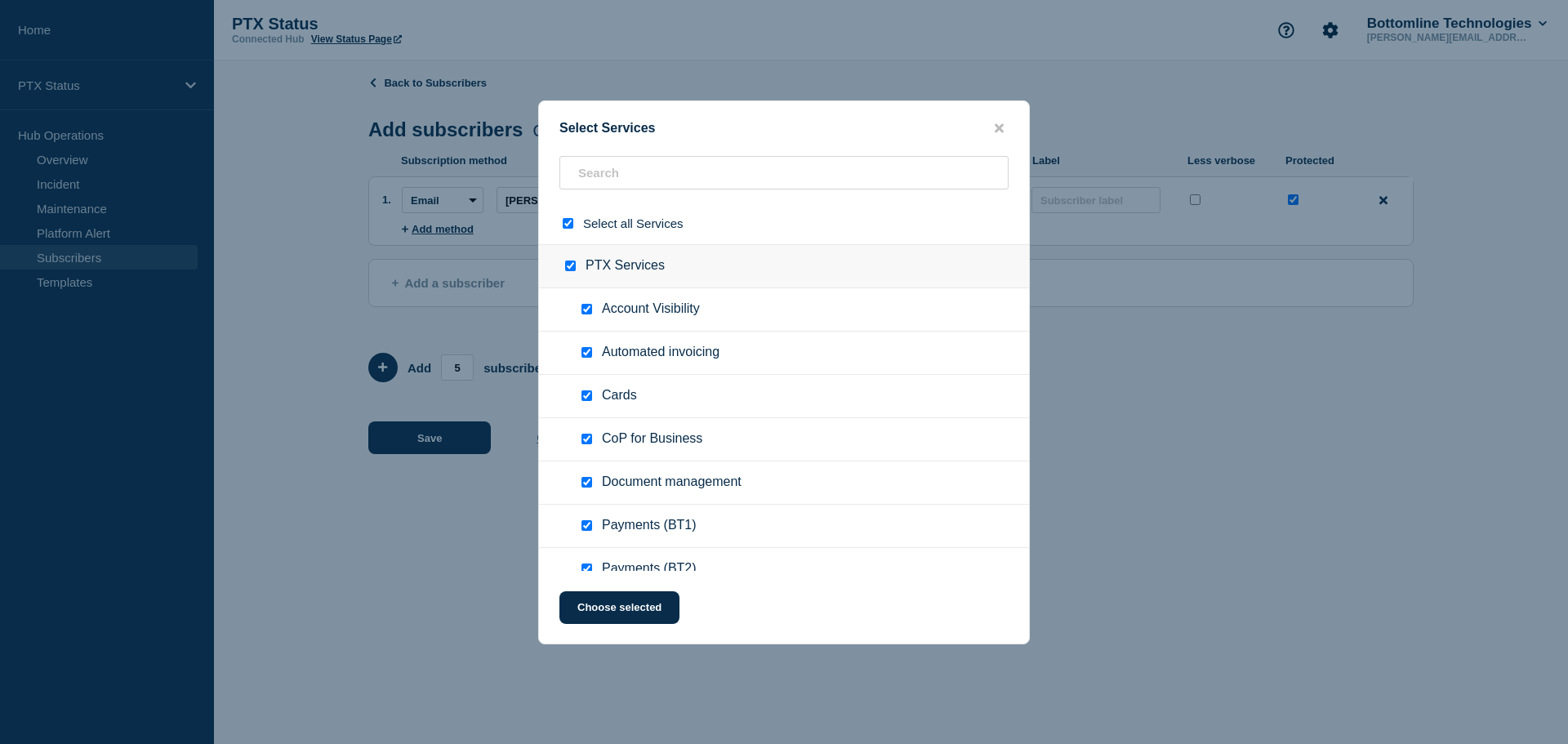
click at [563, 222] on input "select all checkbox" at bounding box center [568, 223] width 10 height 10
checkbox input "false"
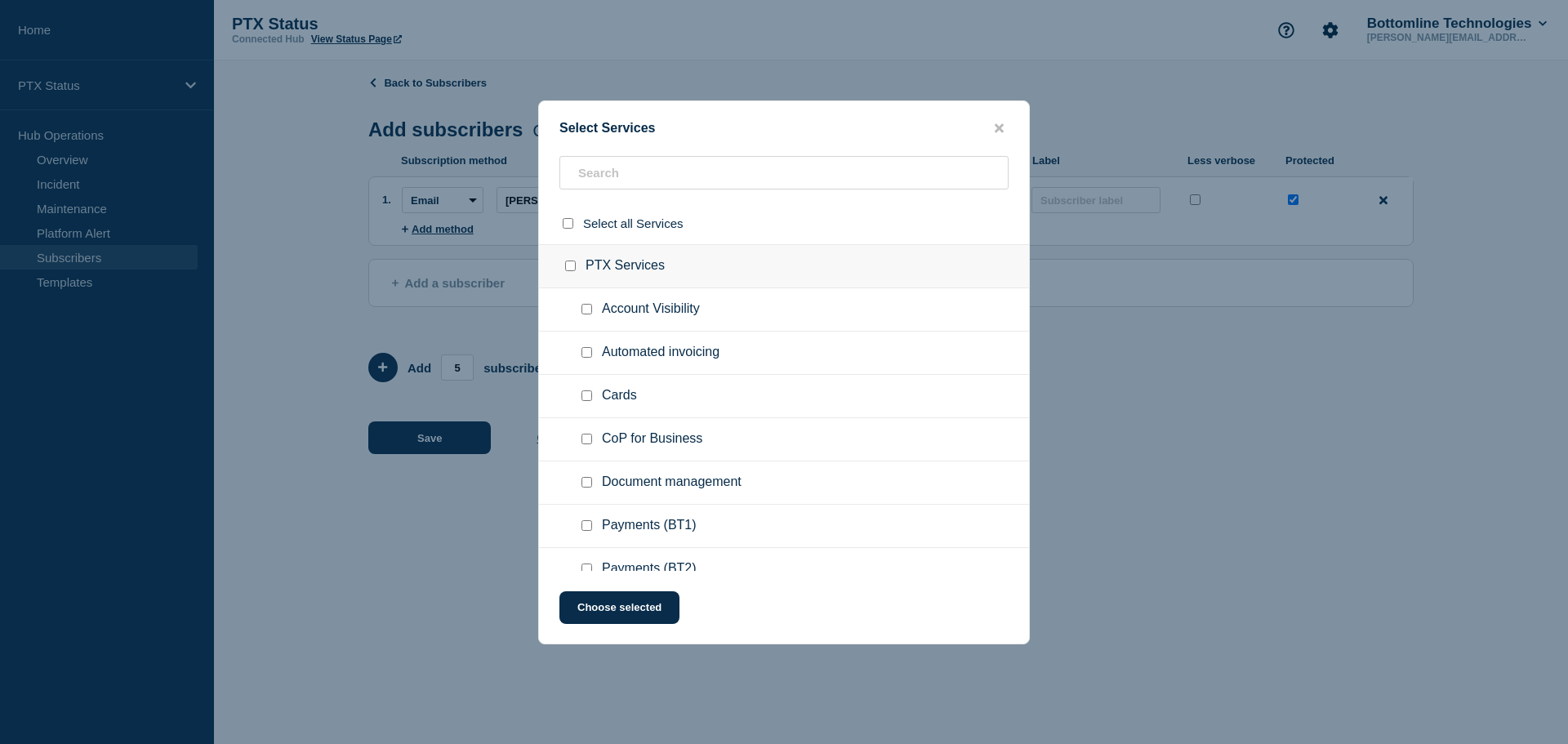
checkbox input "false"
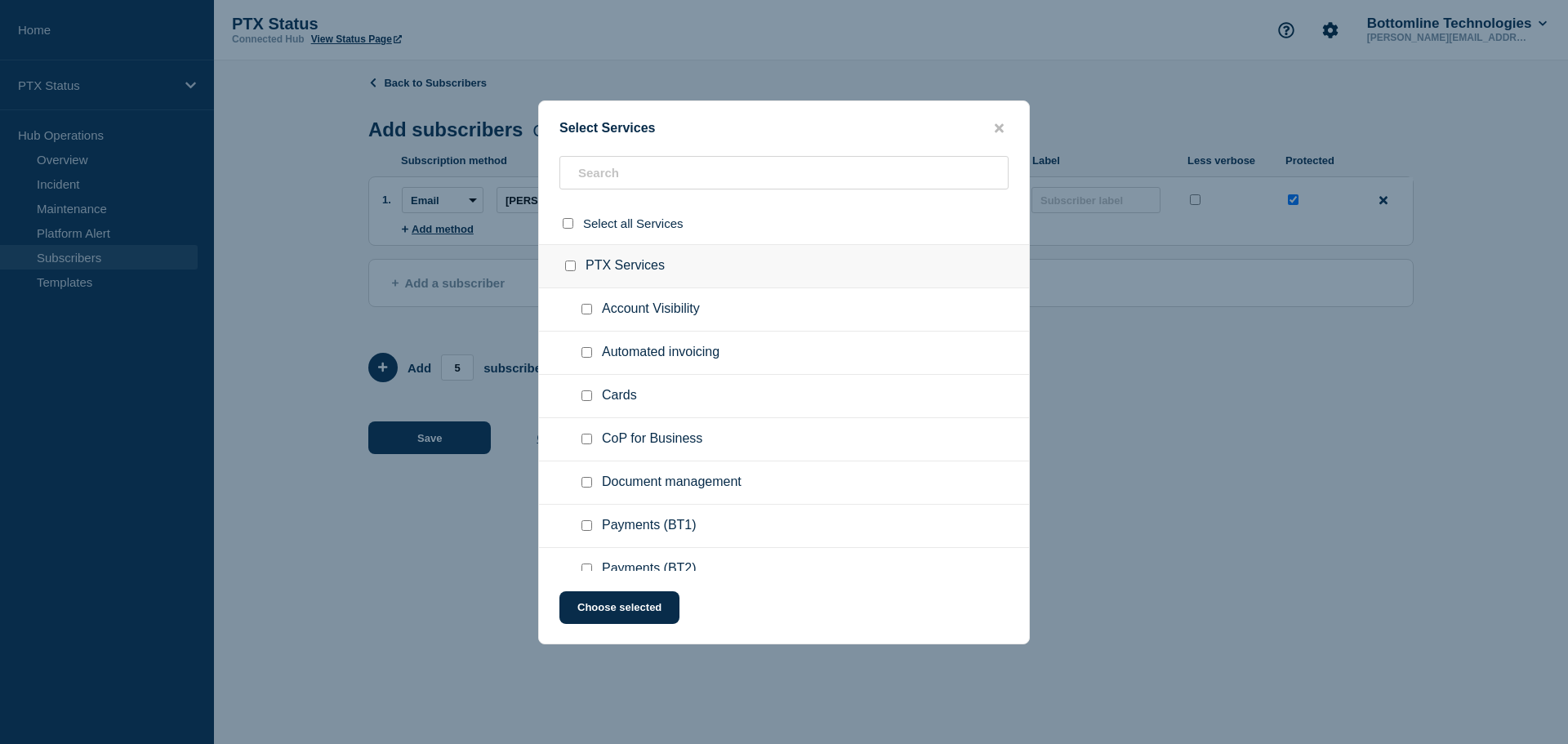
checkbox input "false"
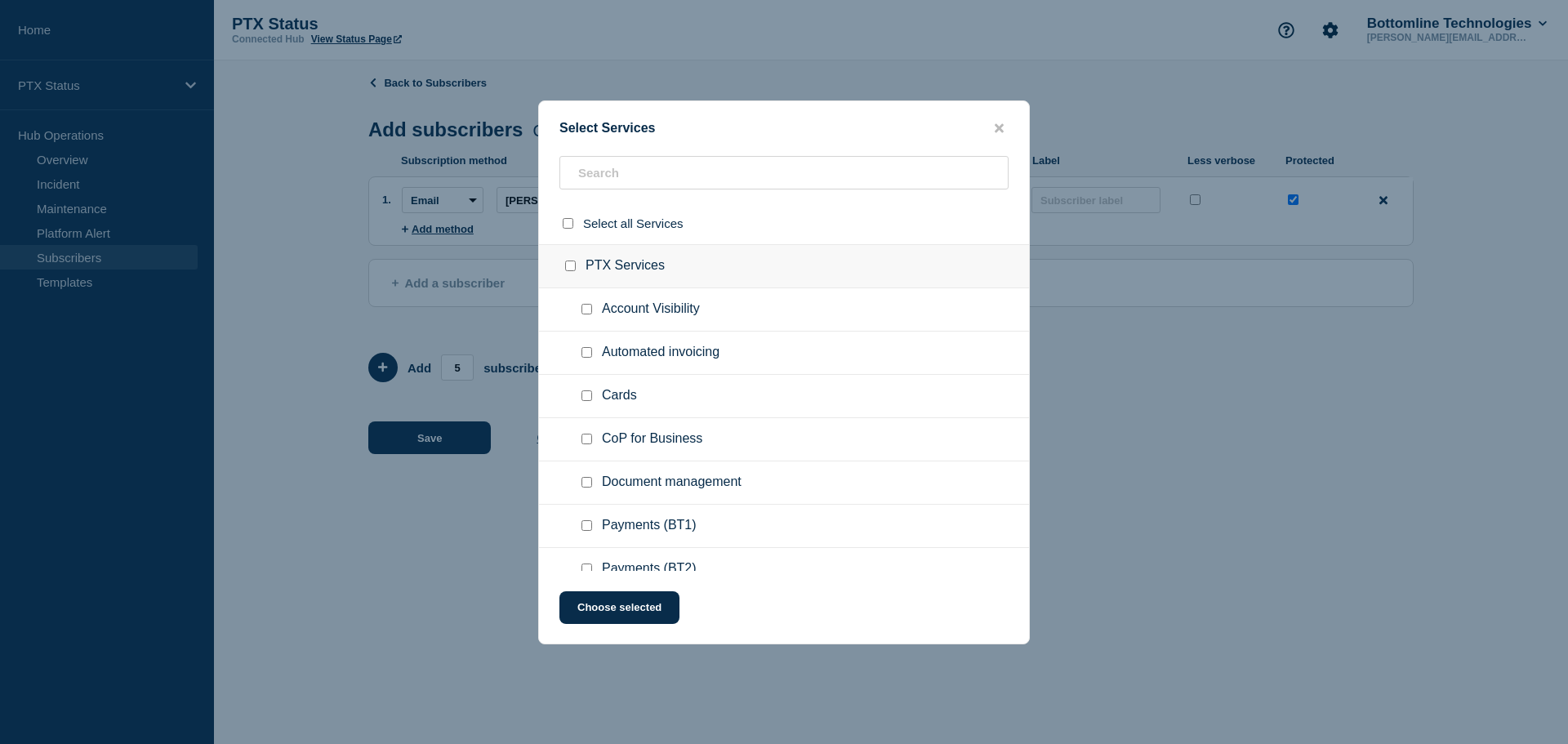
checkbox input "false"
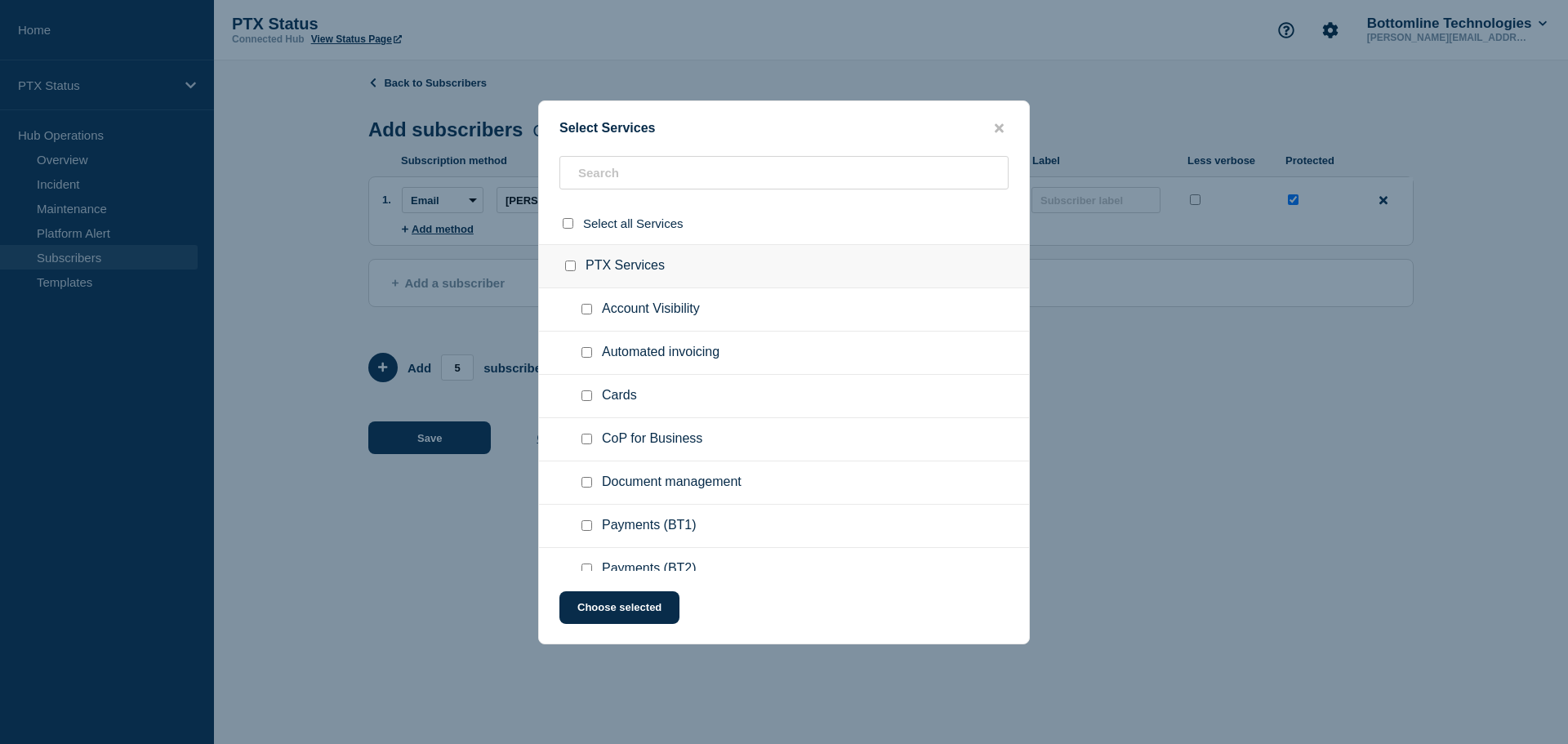
checkbox input "false"
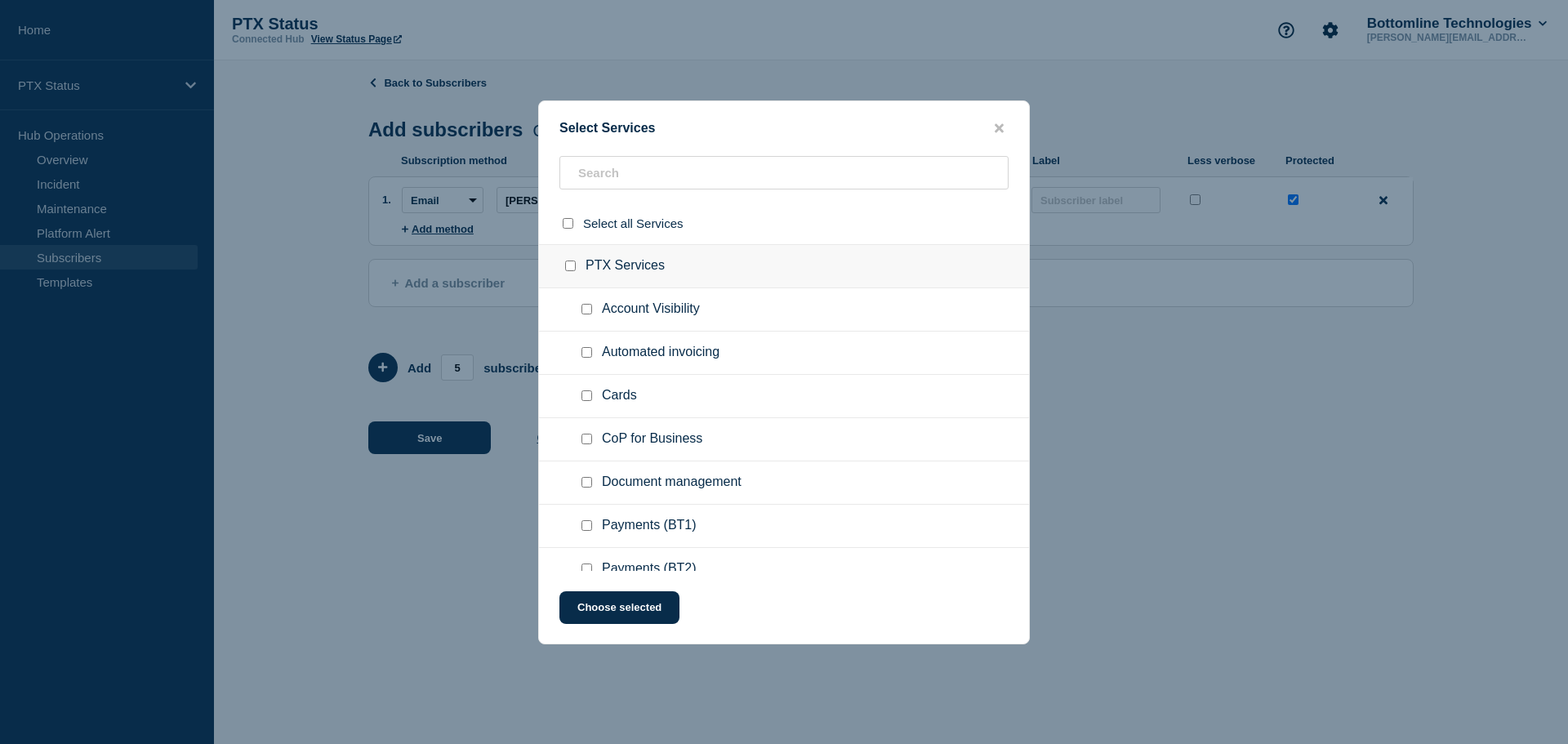
checkbox input "false"
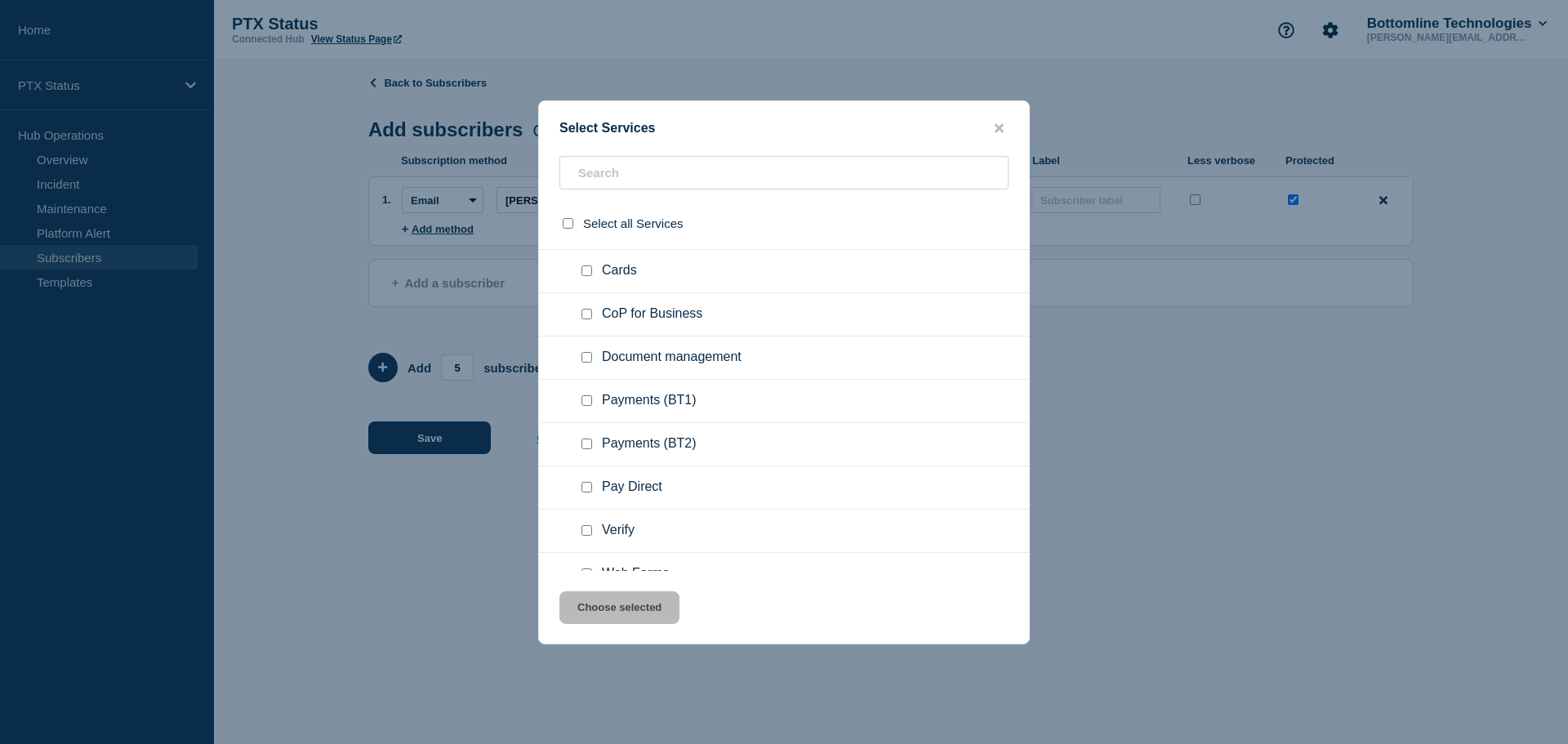
scroll to position [245, 0]
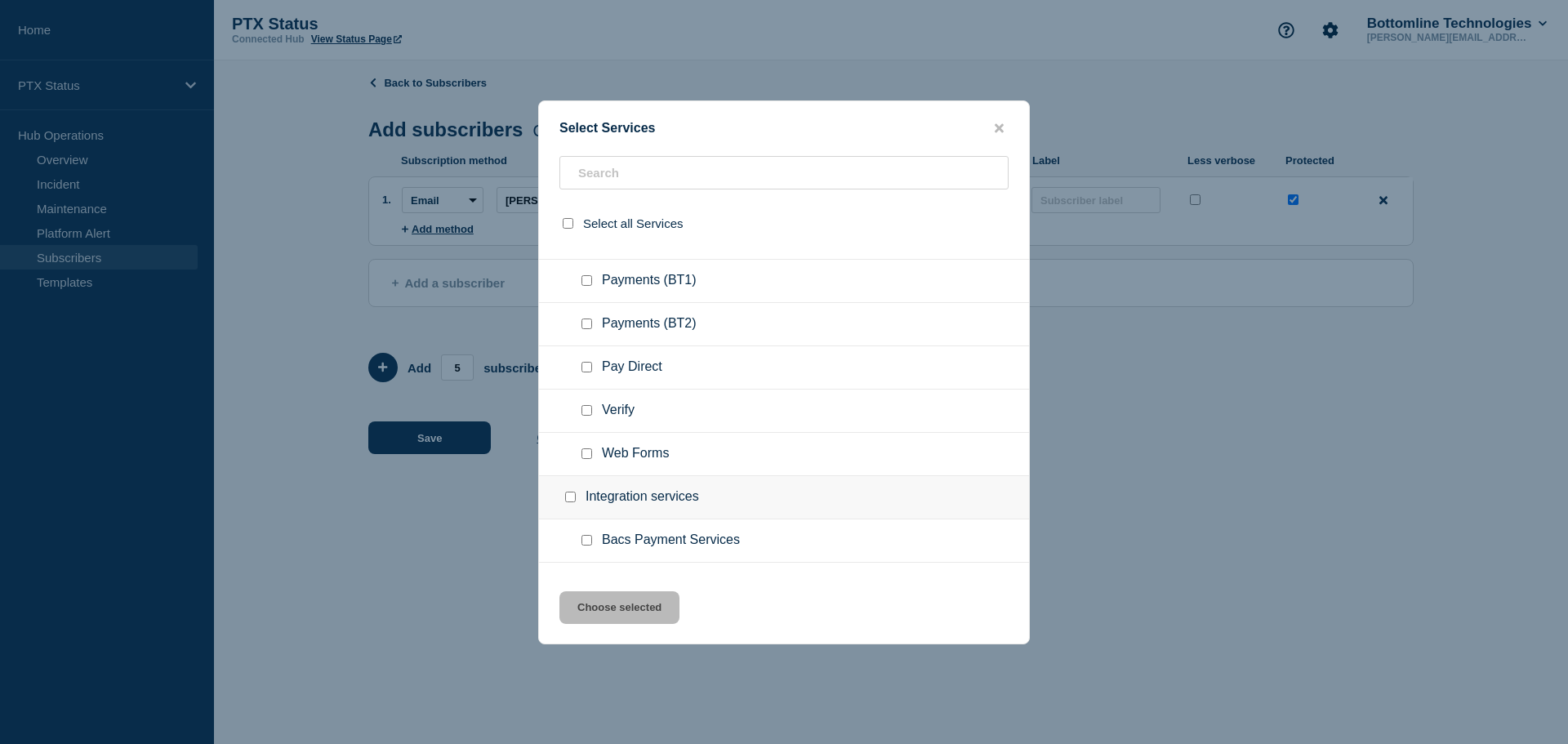
click at [590, 279] on input "Payments (BT1) checkbox" at bounding box center [586, 280] width 10 height 10
checkbox input "true"
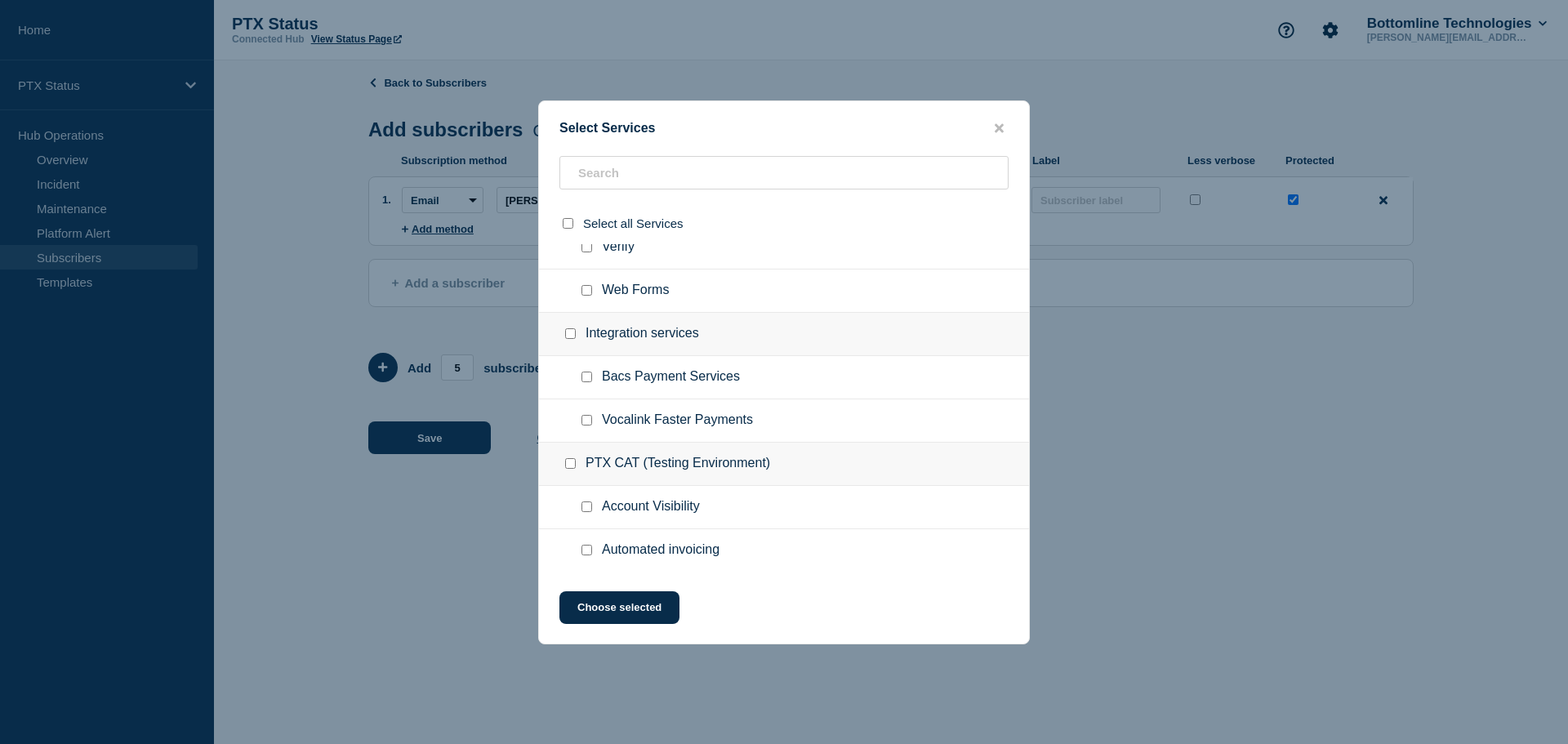
click at [584, 374] on input "Bacs Payment Services checkbox" at bounding box center [586, 376] width 10 height 10
checkbox input "true"
click at [607, 612] on button "Choose selected" at bounding box center [619, 608] width 120 height 32
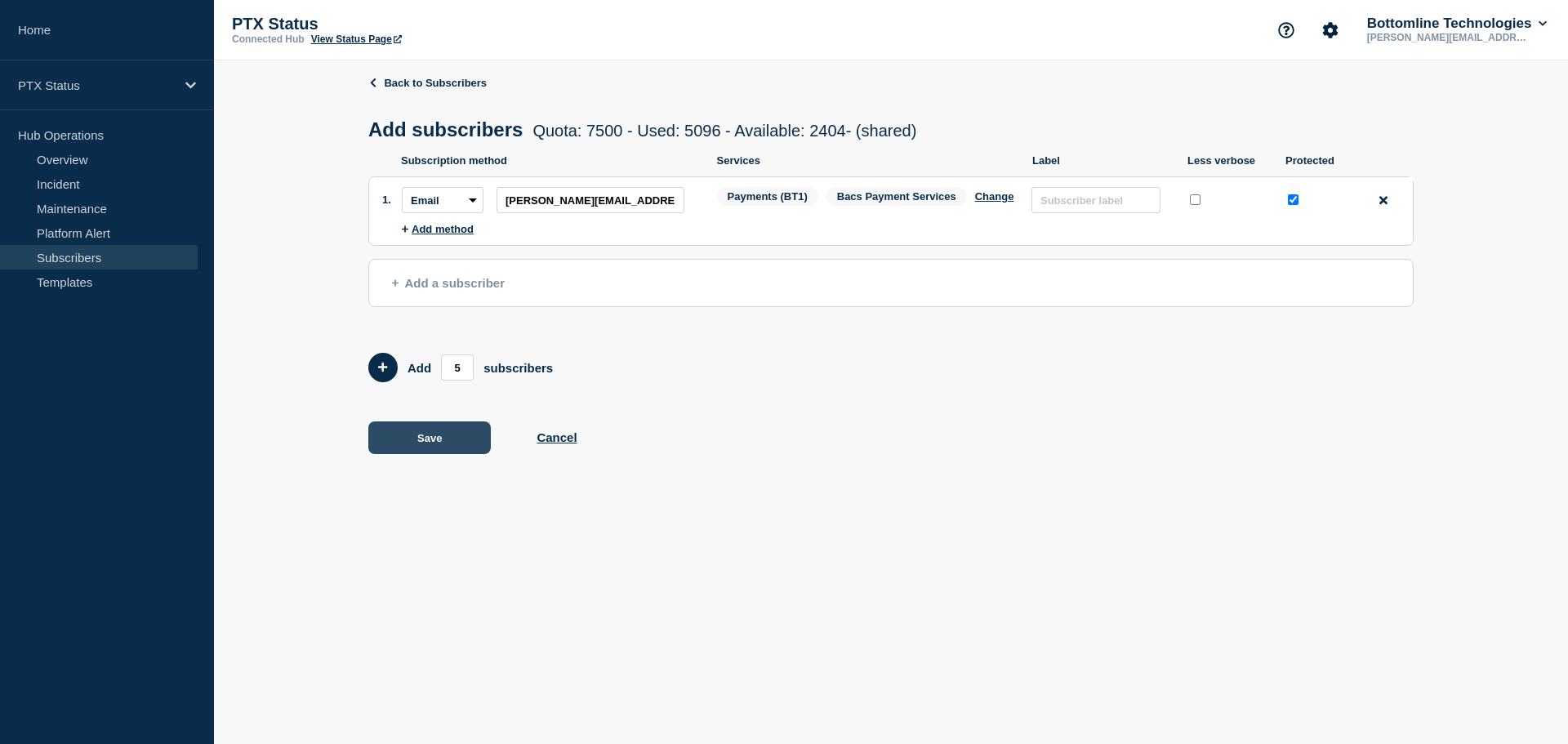
click at [460, 437] on button "Save" at bounding box center [429, 438] width 122 height 32
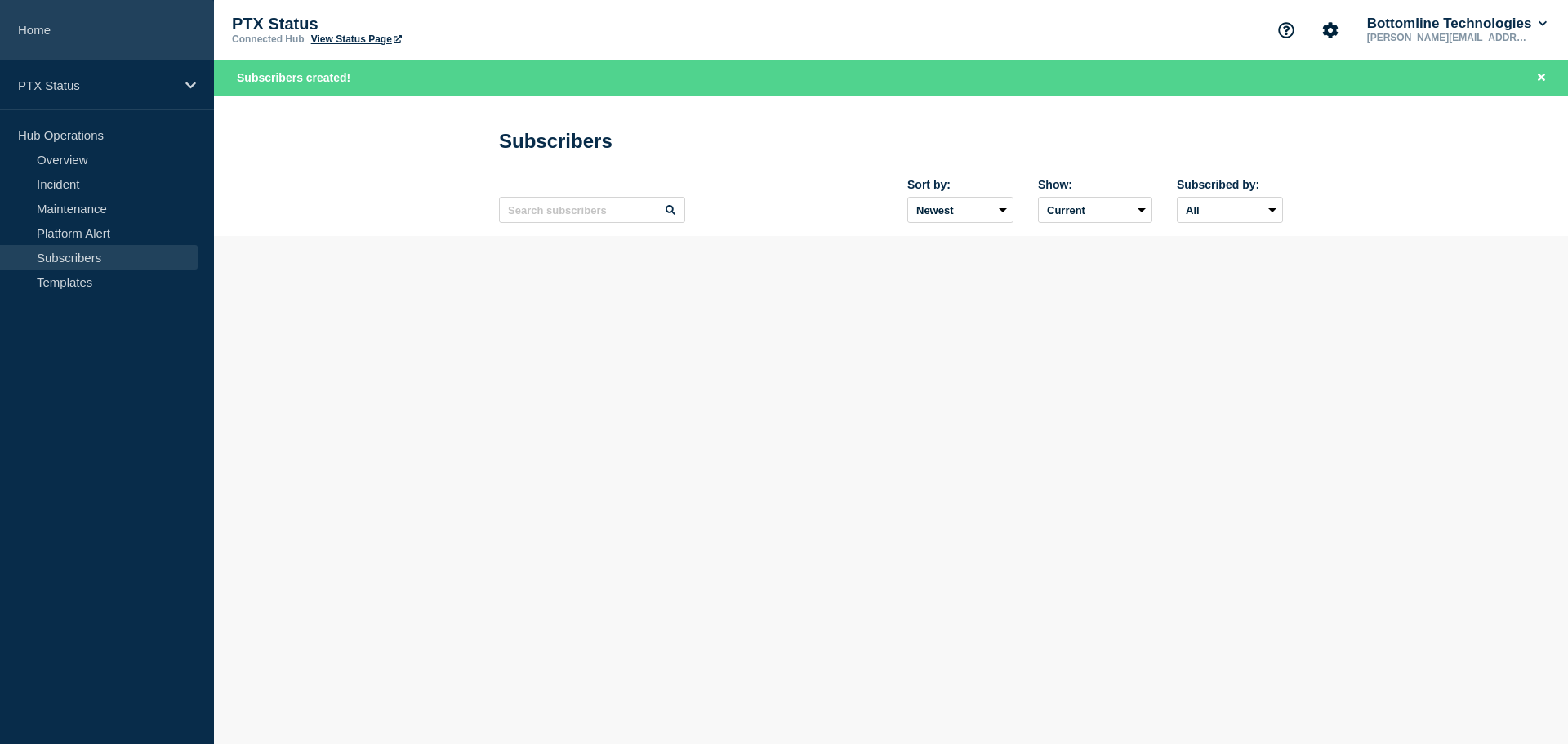
click at [37, 32] on link "Home" at bounding box center [107, 30] width 214 height 61
